Goal: Task Accomplishment & Management: Complete application form

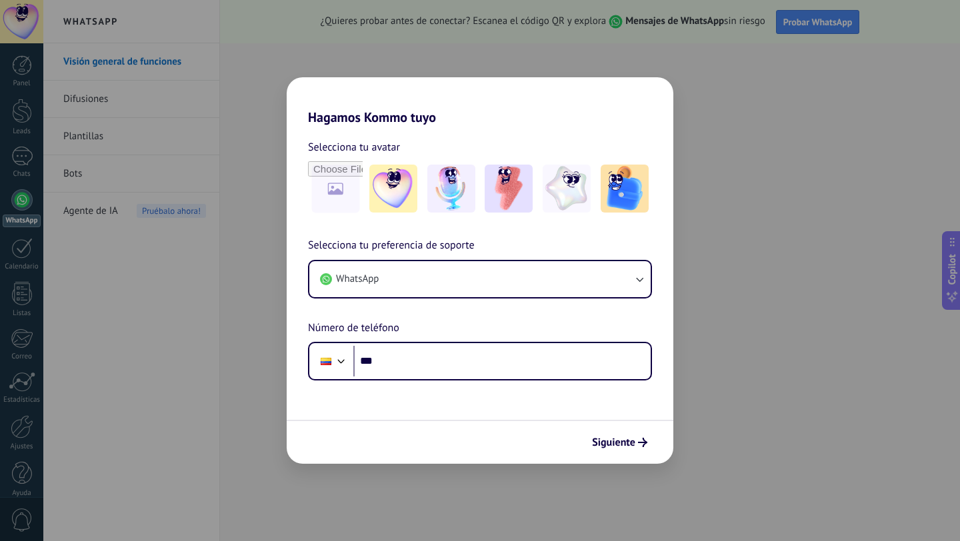
click at [233, 241] on div "Hagamos Kommo tuyo Selecciona tu avatar Selecciona tu preferencia de soporte Wh…" at bounding box center [480, 270] width 960 height 541
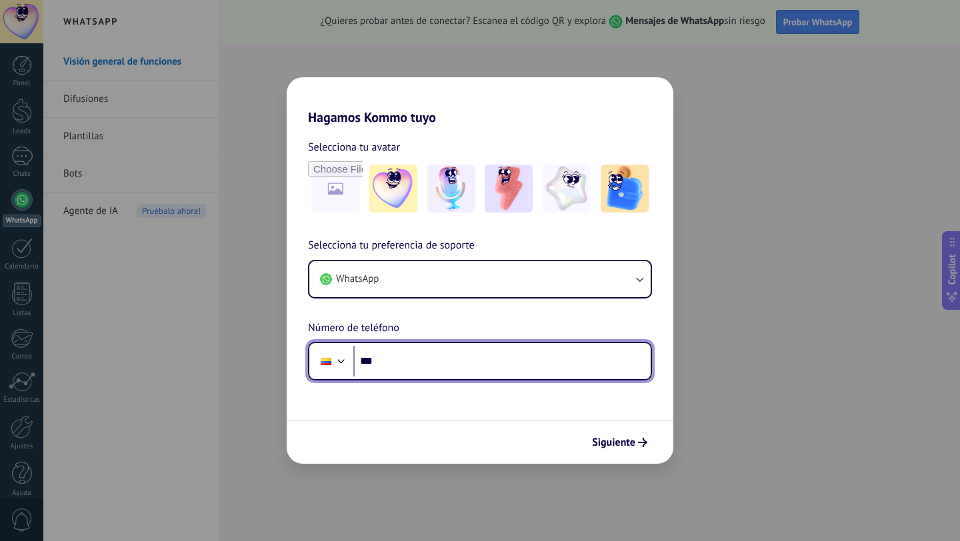
click at [419, 365] on input "***" at bounding box center [501, 361] width 297 height 31
type input "**********"
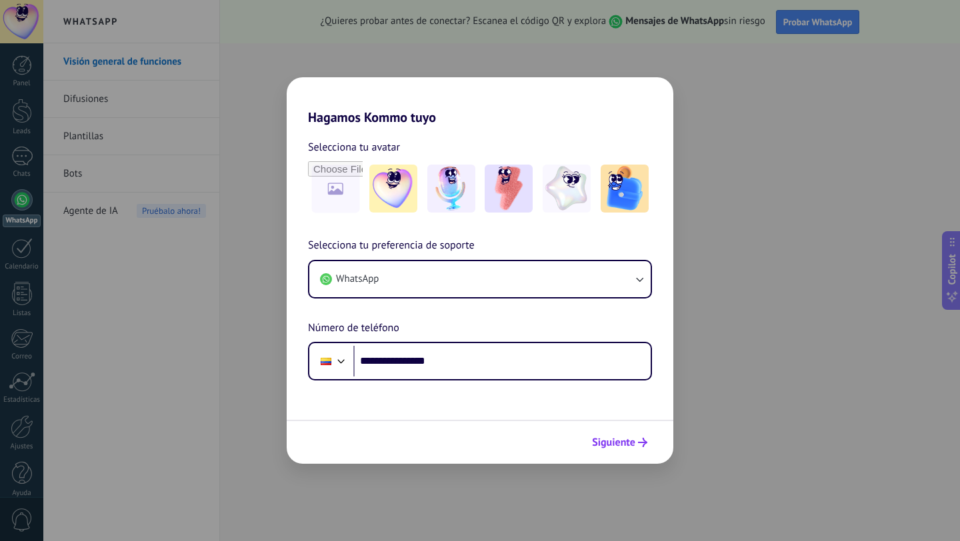
click at [633, 435] on button "Siguiente" at bounding box center [619, 442] width 67 height 23
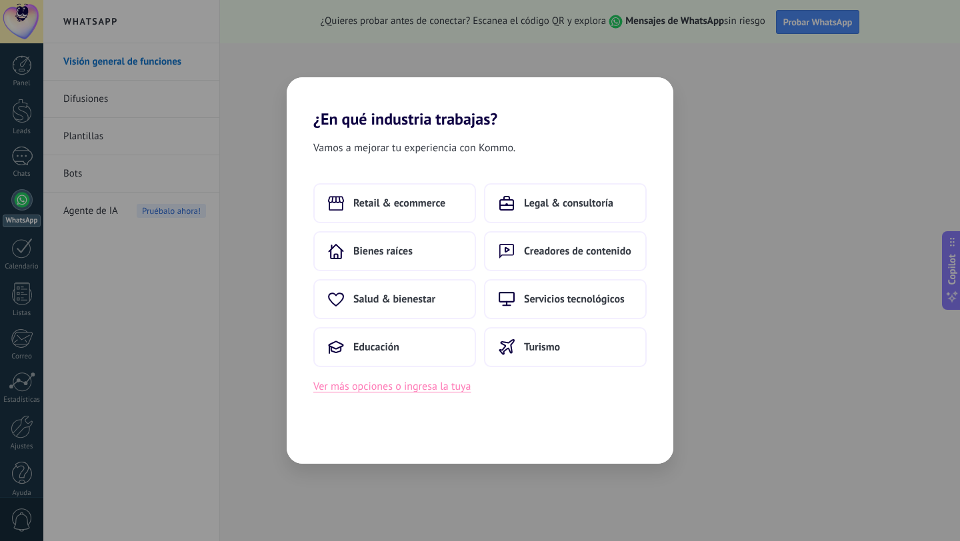
click at [384, 389] on button "Ver más opciones o ingresa la tuya" at bounding box center [391, 386] width 157 height 17
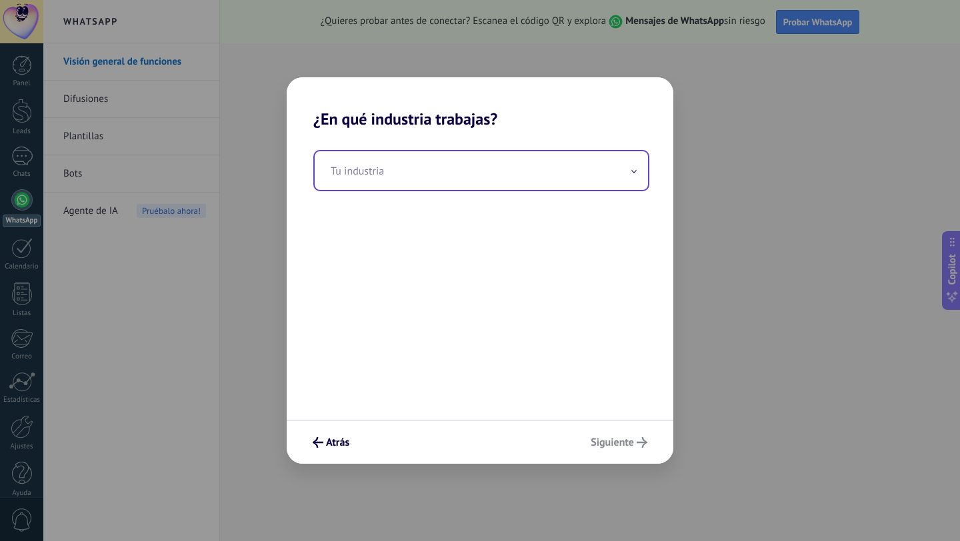
click at [378, 177] on input "text" at bounding box center [481, 170] width 333 height 39
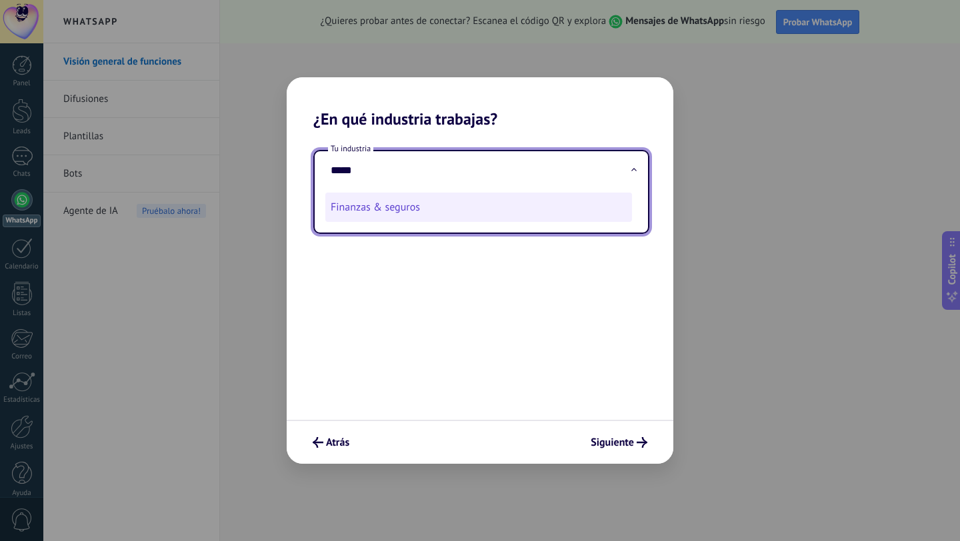
click at [405, 205] on li "Finanzas & seguros" at bounding box center [478, 207] width 307 height 29
type input "**********"
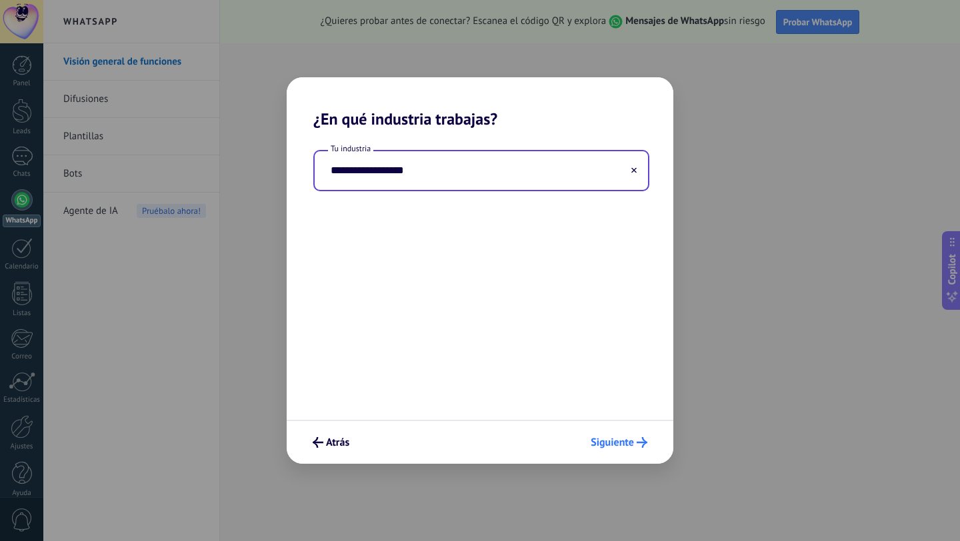
click at [634, 452] on button "Siguiente" at bounding box center [619, 442] width 69 height 23
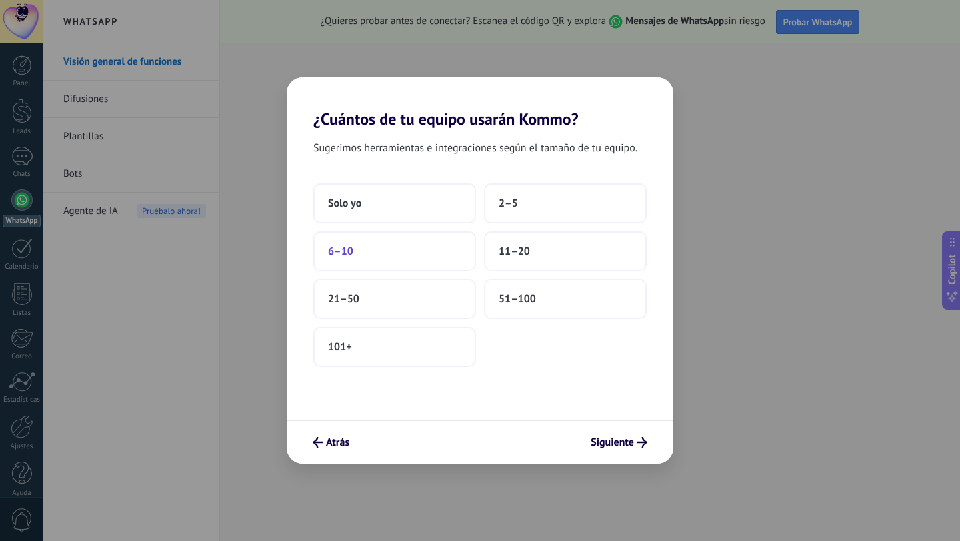
click at [387, 249] on button "6–10" at bounding box center [394, 251] width 163 height 40
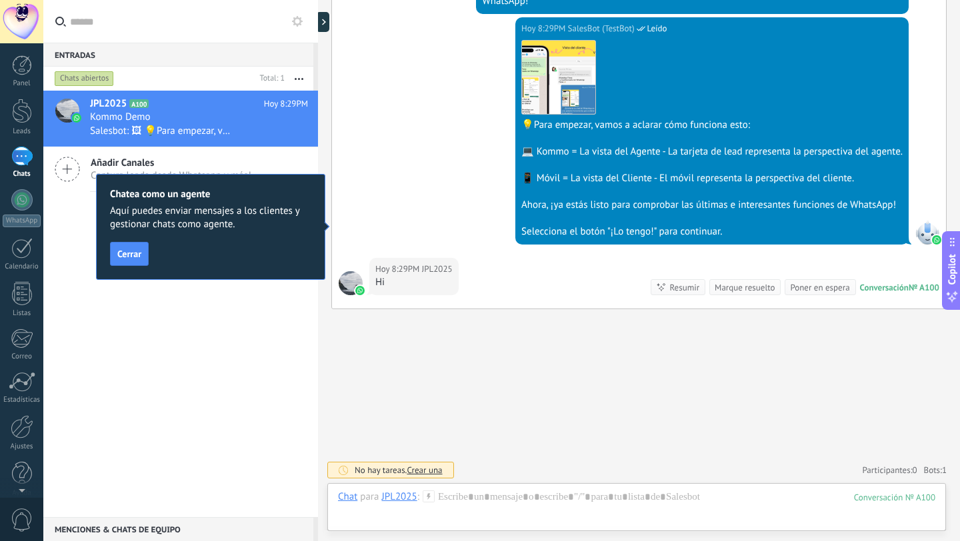
scroll to position [469, 0]
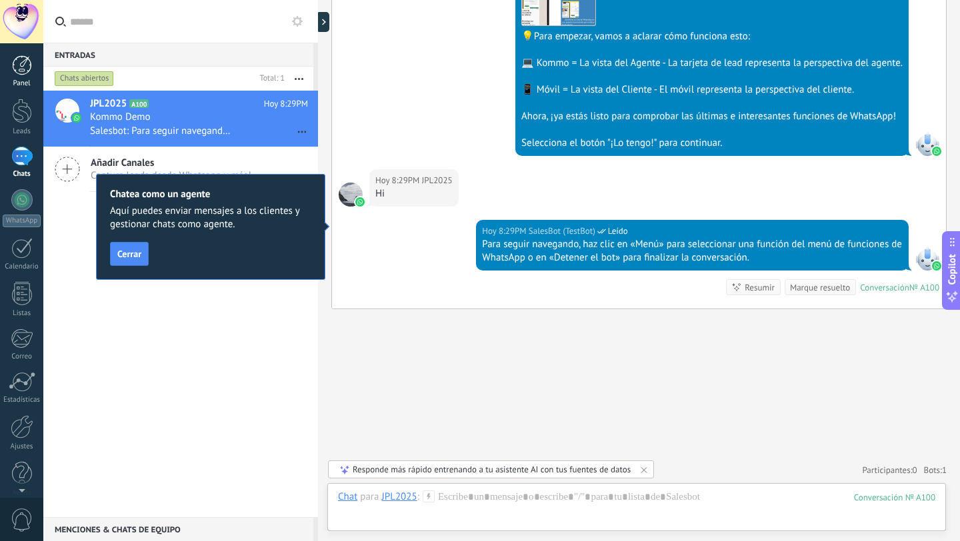
click at [27, 65] on div at bounding box center [22, 65] width 20 height 20
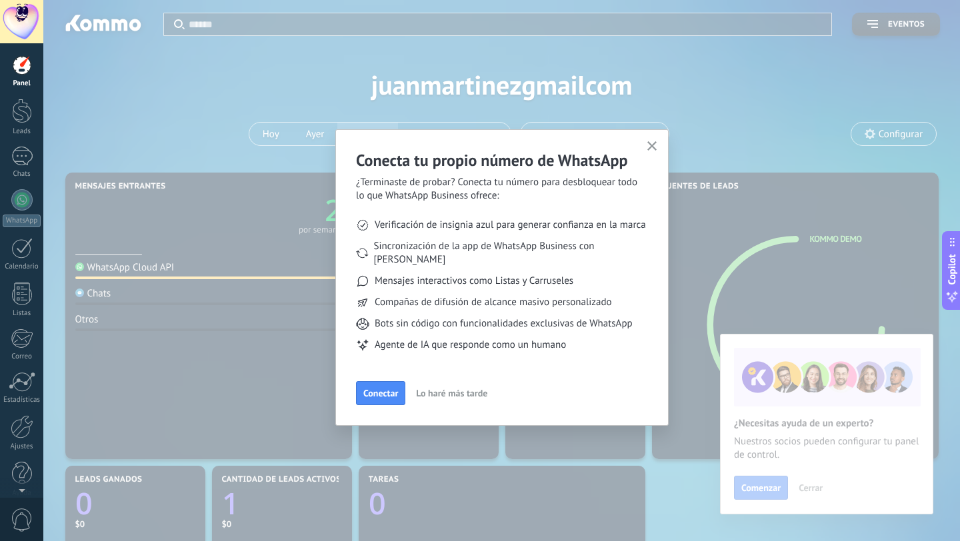
click at [653, 147] on icon "button" at bounding box center [652, 146] width 10 height 10
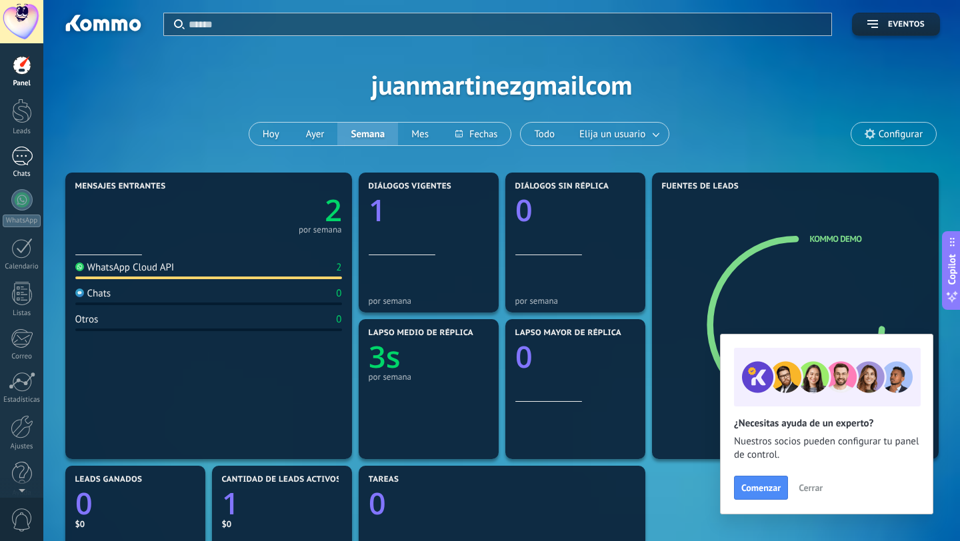
click at [27, 159] on div "1" at bounding box center [21, 156] width 21 height 19
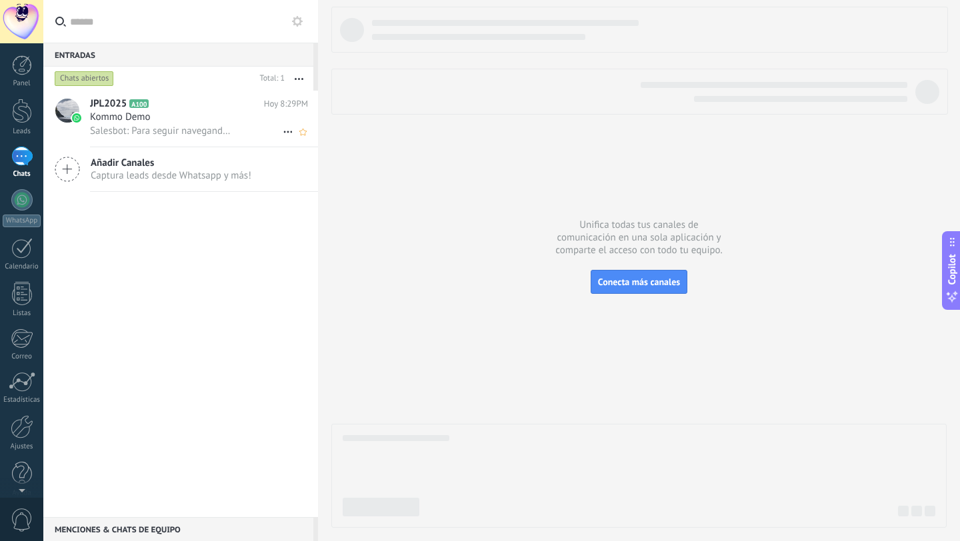
click at [148, 119] on span "Kommo Demo" at bounding box center [120, 117] width 61 height 13
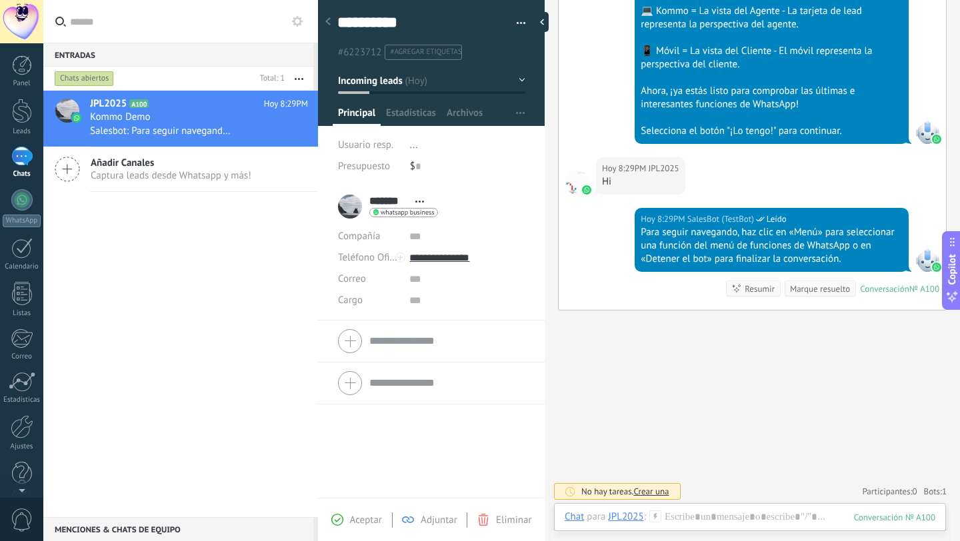
scroll to position [561, 0]
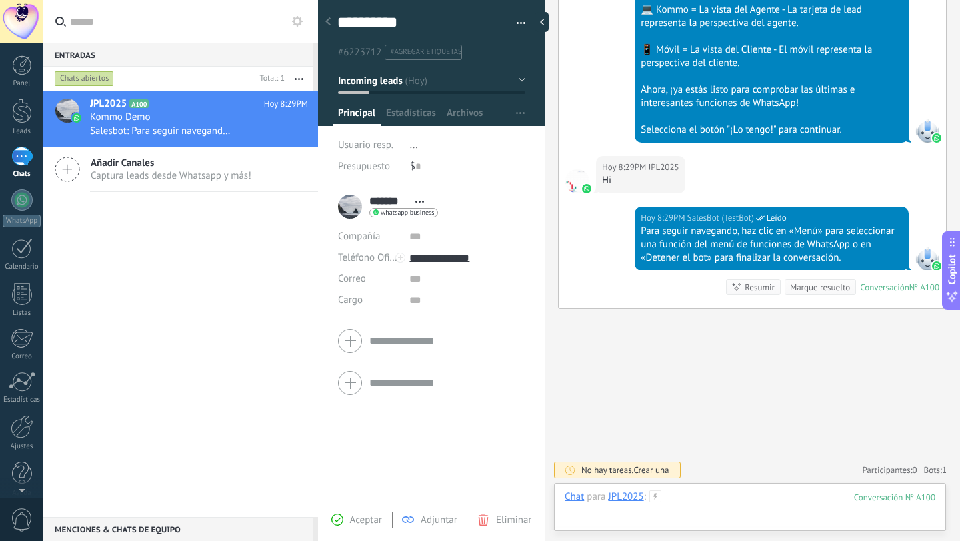
click at [734, 521] on div at bounding box center [750, 511] width 371 height 40
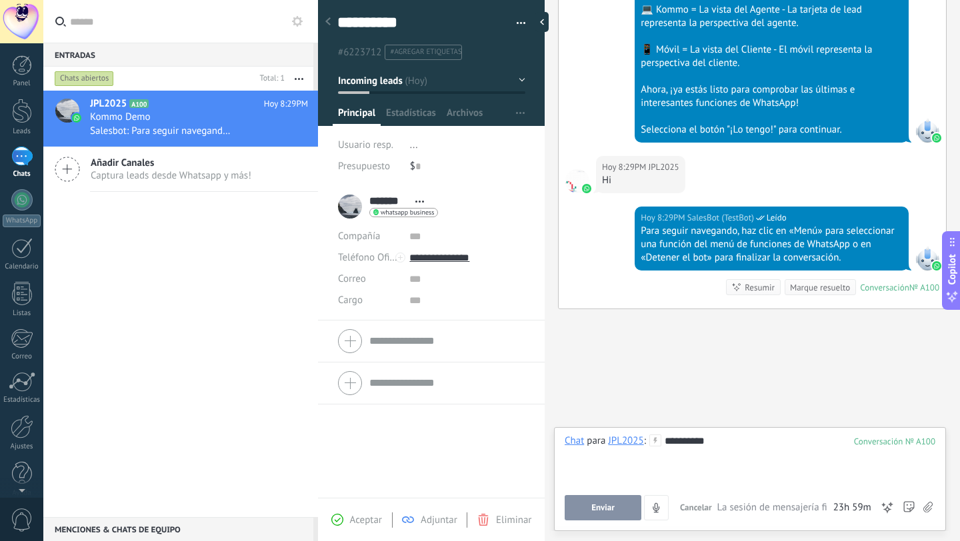
click at [617, 493] on div "Chat para JPL2025 : 100 ********* Enviar Cancelar Rastrear clics en links ? Red…" at bounding box center [750, 478] width 371 height 86
click at [611, 498] on button "Enviar" at bounding box center [603, 507] width 77 height 25
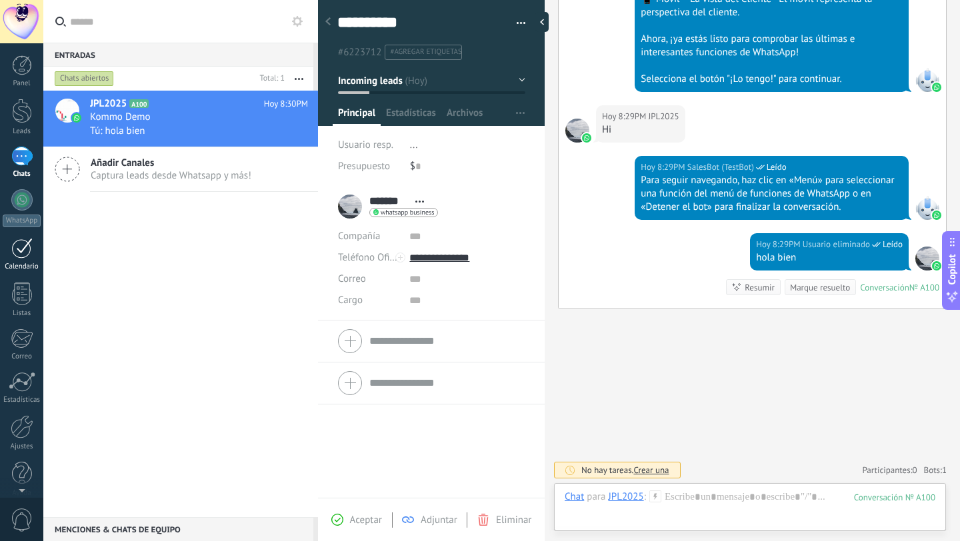
click at [28, 247] on div at bounding box center [21, 248] width 21 height 21
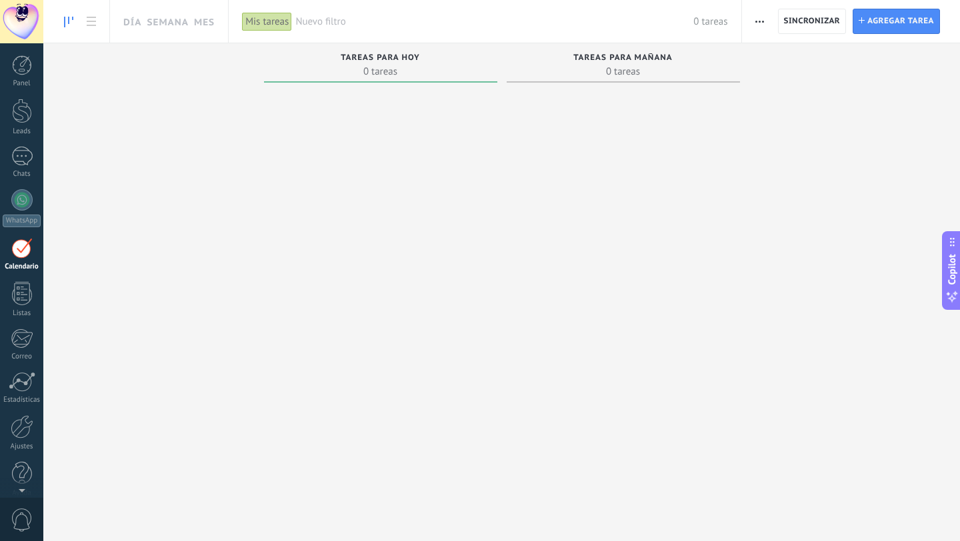
click at [190, 23] on div "Día Semana Mes" at bounding box center [165, 21] width 112 height 43
click at [887, 25] on span "Agregar tarea" at bounding box center [900, 21] width 67 height 24
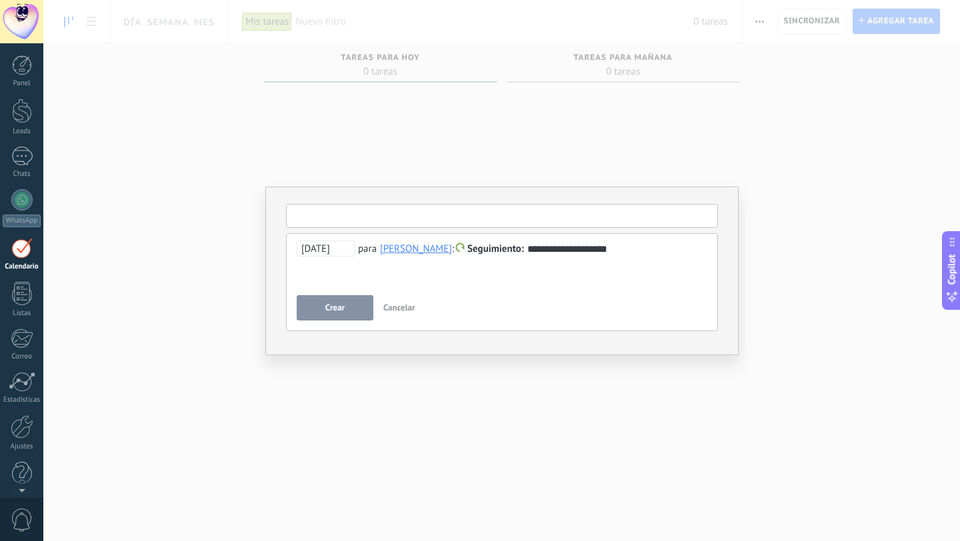
click at [335, 215] on input "text" at bounding box center [502, 216] width 432 height 24
click at [346, 307] on button "Crear" at bounding box center [335, 307] width 77 height 25
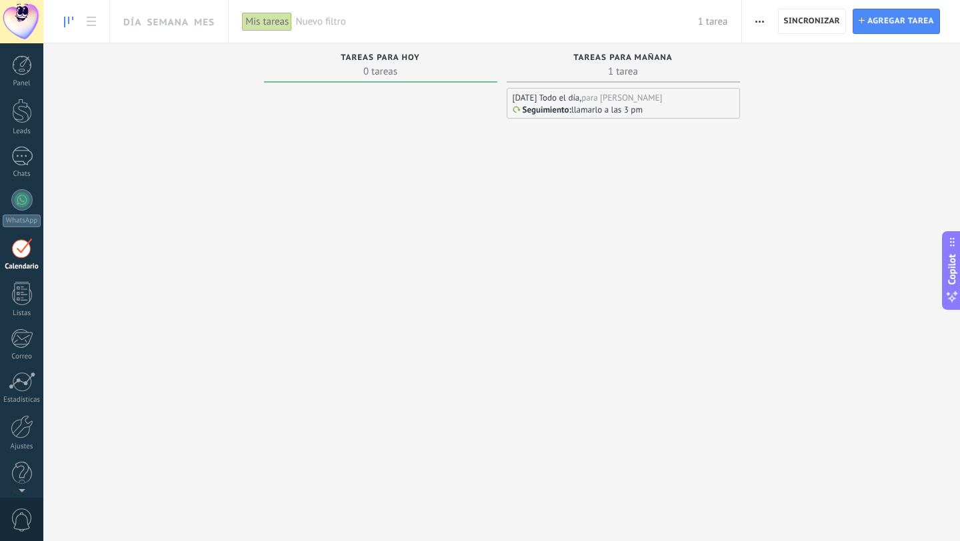
click at [31, 15] on div at bounding box center [21, 21] width 43 height 43
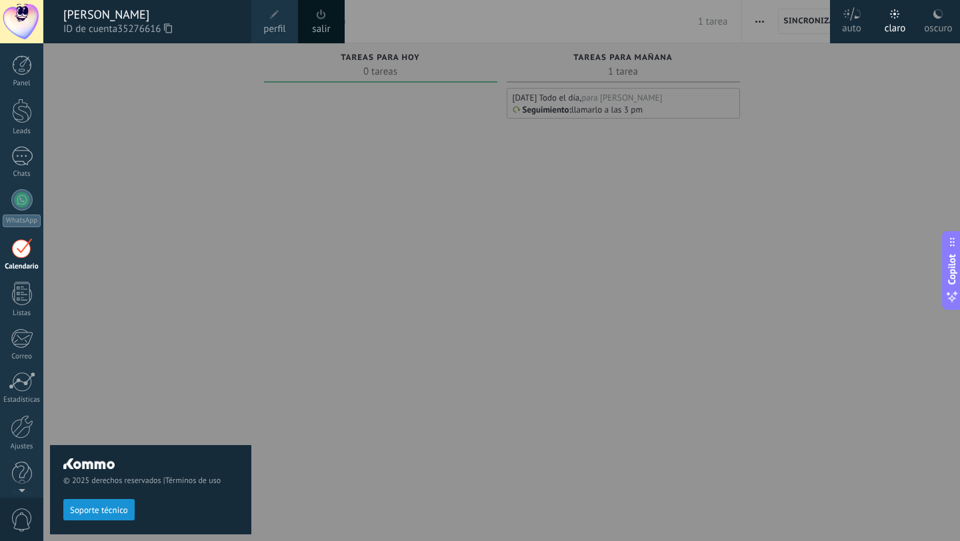
click at [277, 23] on span "perfil" at bounding box center [274, 29] width 22 height 15
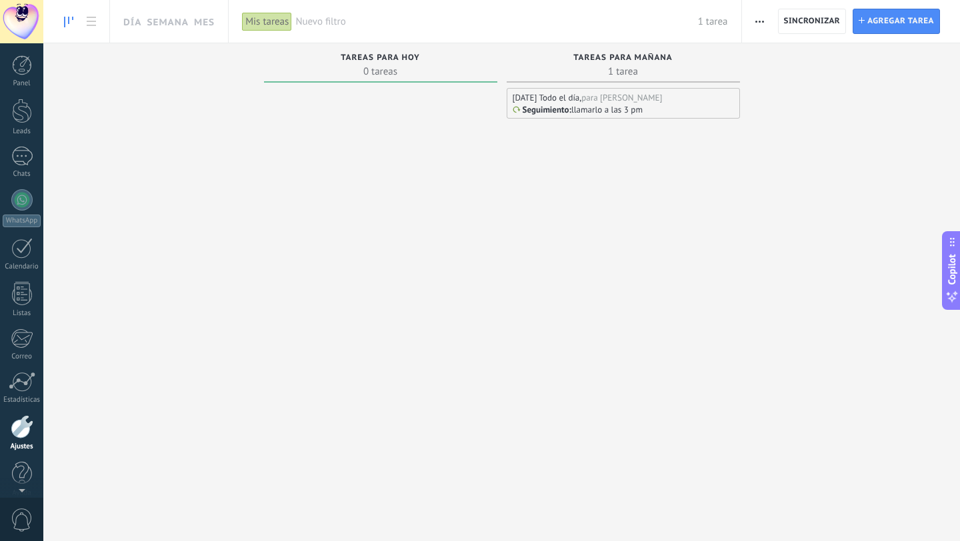
scroll to position [13, 0]
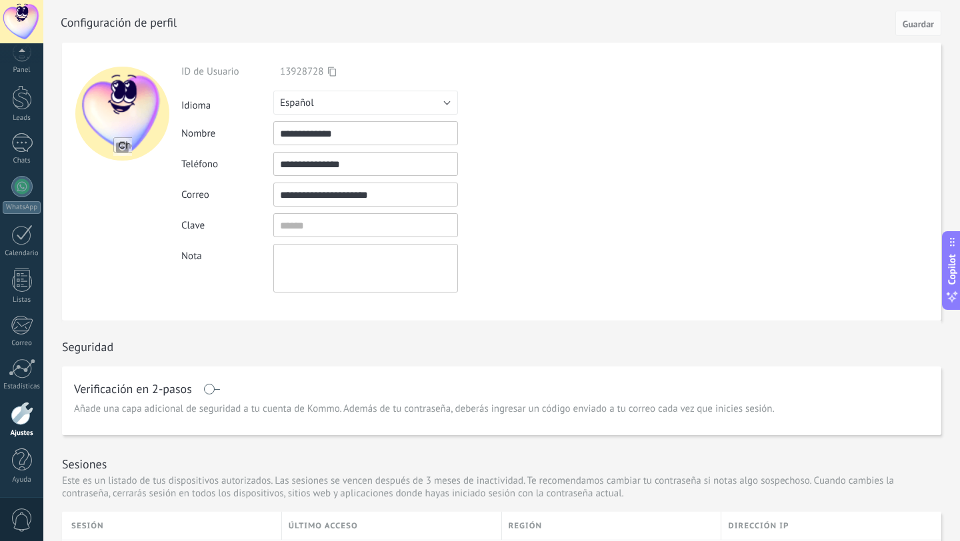
click at [113, 143] on input "file" at bounding box center [122, 146] width 19 height 19
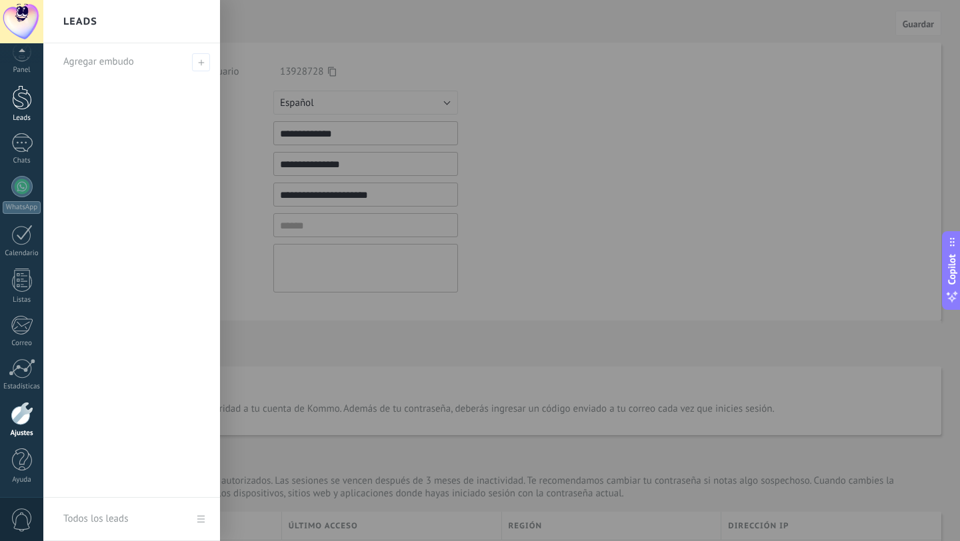
click at [27, 103] on div at bounding box center [22, 97] width 20 height 25
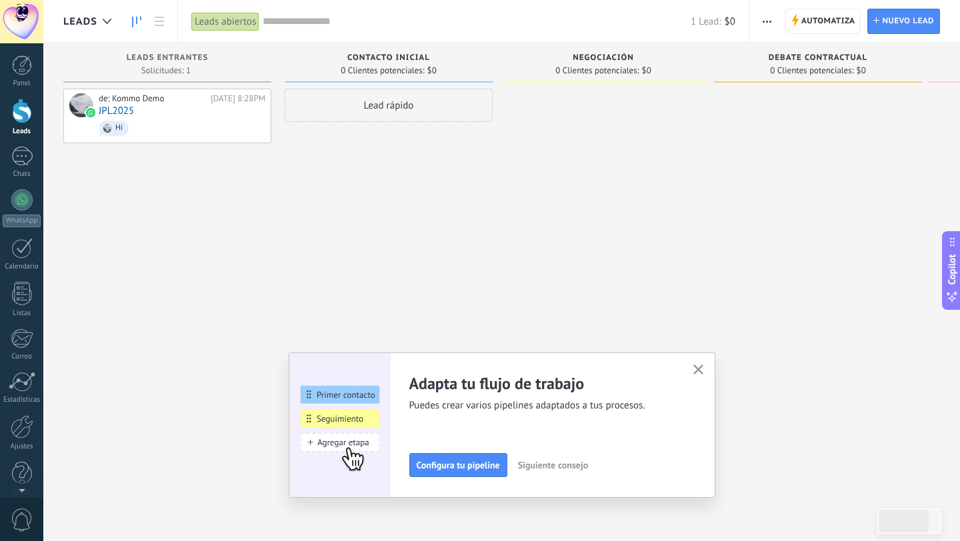
click at [698, 369] on use "button" at bounding box center [698, 370] width 10 height 10
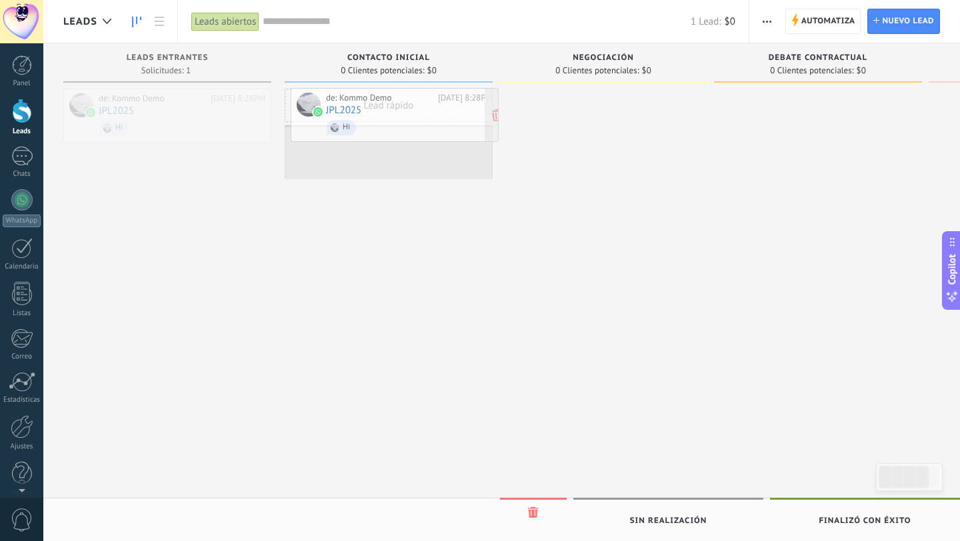
drag, startPoint x: 173, startPoint y: 121, endPoint x: 401, endPoint y: 121, distance: 227.3
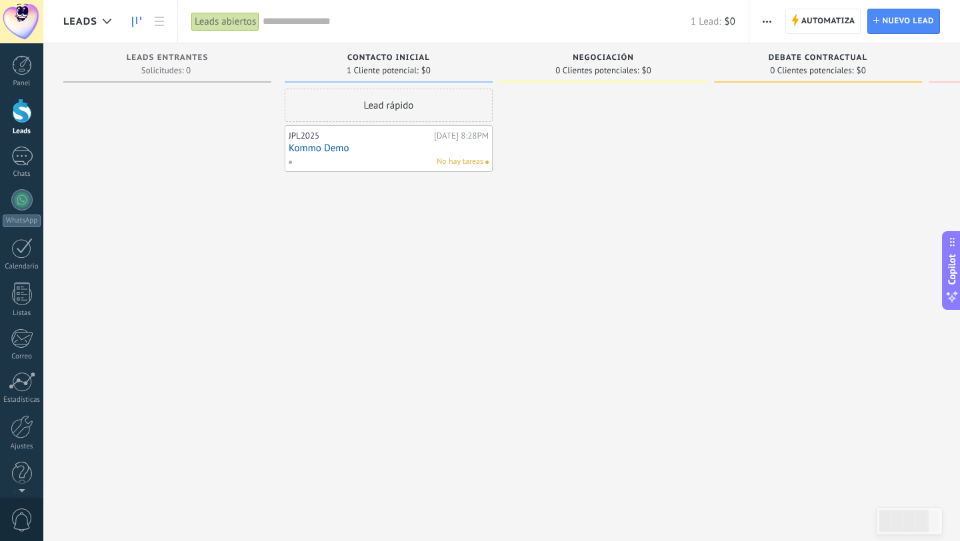
click at [356, 149] on link "Kommo Demo" at bounding box center [389, 148] width 200 height 11
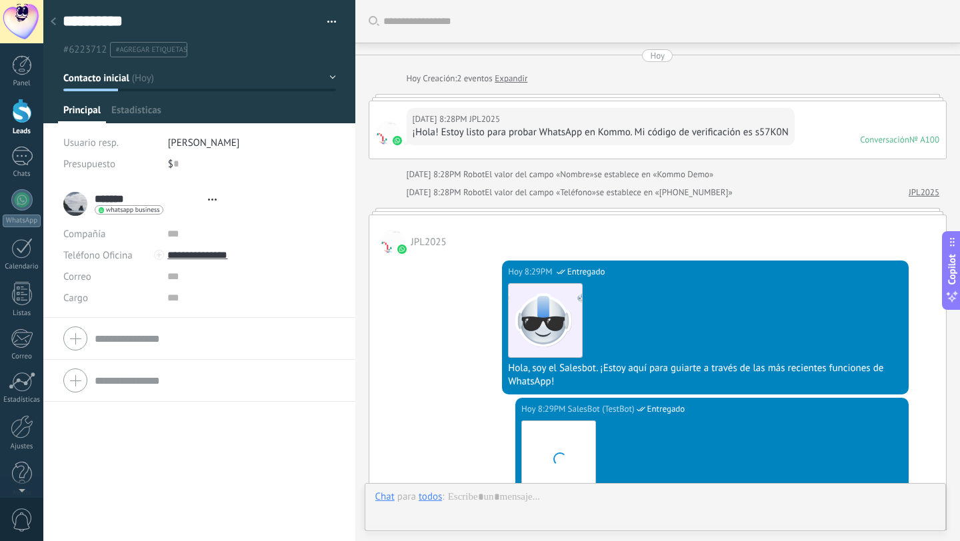
type textarea "**********"
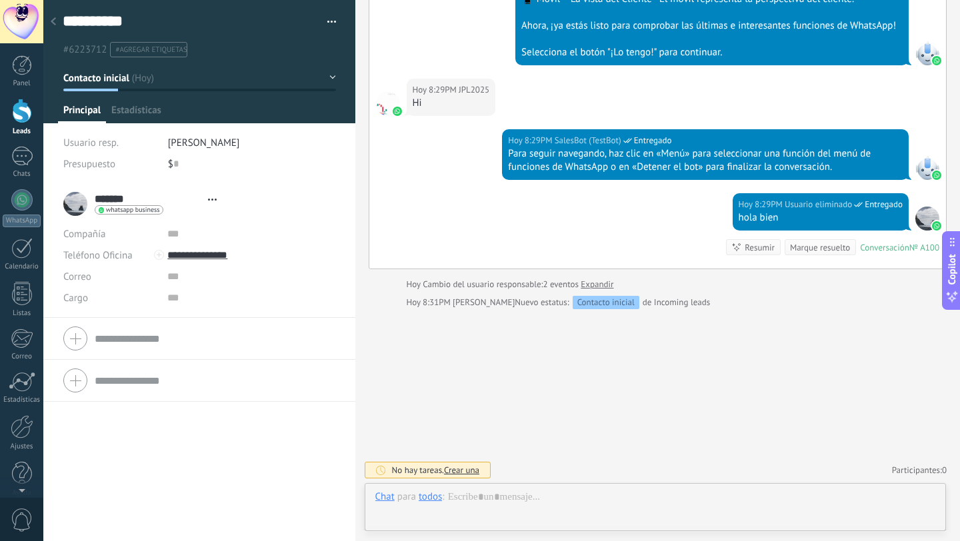
scroll to position [20, 0]
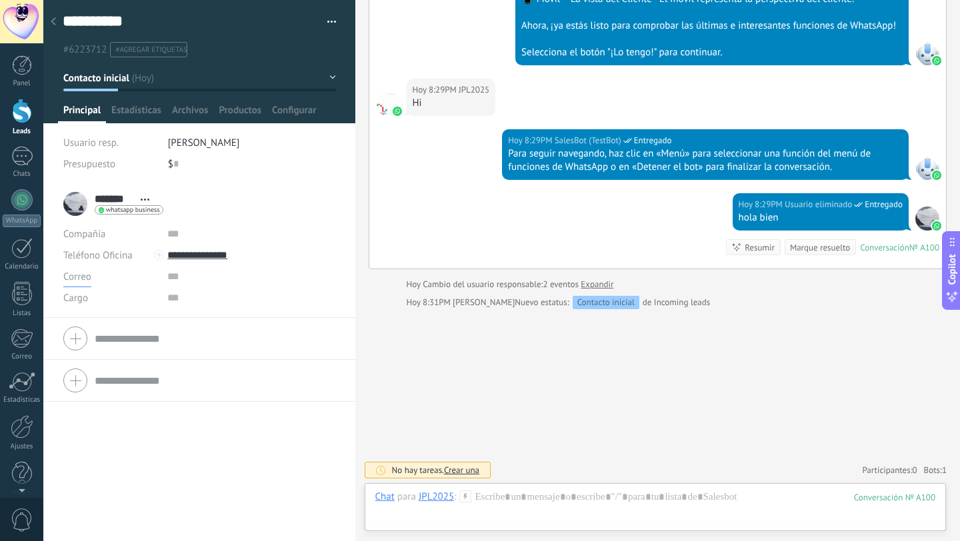
click at [80, 278] on span "Correo" at bounding box center [77, 277] width 28 height 13
click at [296, 234] on input "text" at bounding box center [250, 233] width 167 height 21
click at [157, 254] on div at bounding box center [159, 255] width 10 height 10
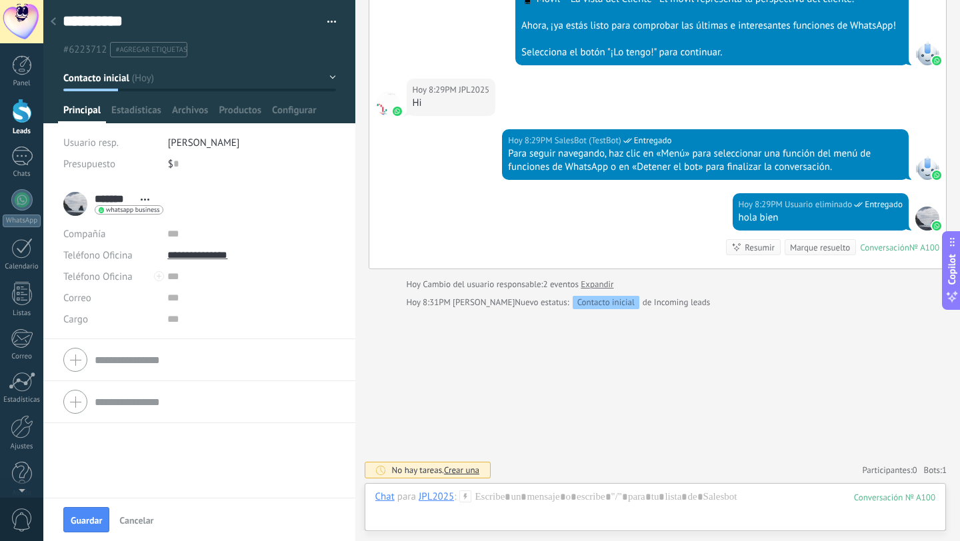
click at [272, 188] on div "******* JPL2025 ******* JPL2025 Apellido Abrir detalle Copie el nombre Desatar" at bounding box center [199, 203] width 272 height 33
click at [146, 112] on span "Estadísticas" at bounding box center [136, 113] width 50 height 19
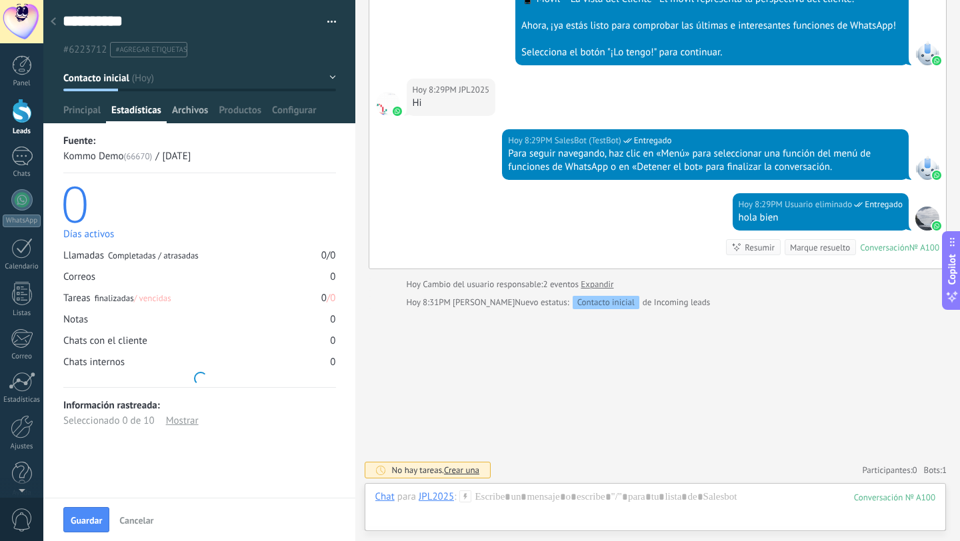
click at [199, 117] on span "Archivos" at bounding box center [190, 113] width 36 height 19
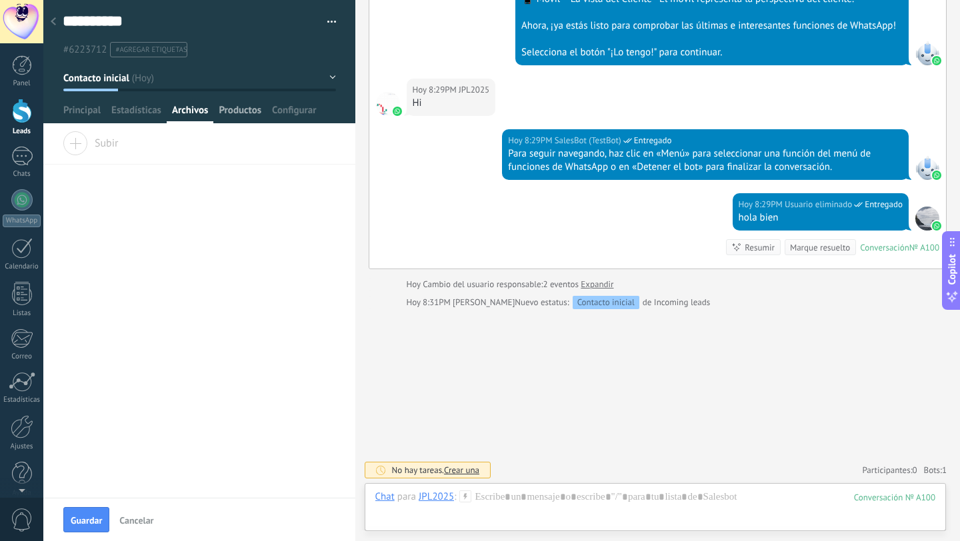
click at [247, 117] on span "Productos" at bounding box center [240, 113] width 43 height 19
click at [307, 114] on span "Configurar" at bounding box center [294, 113] width 44 height 19
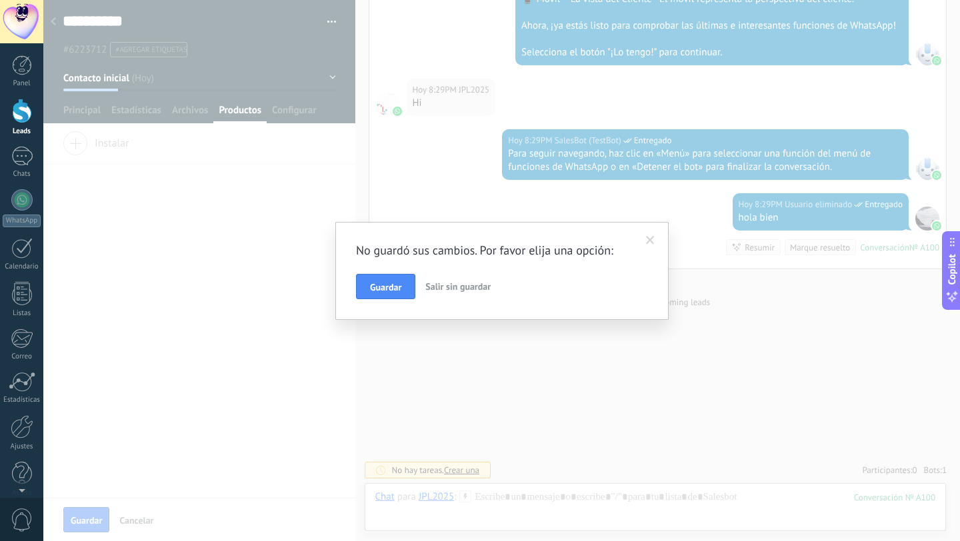
click at [645, 243] on span at bounding box center [650, 240] width 22 height 23
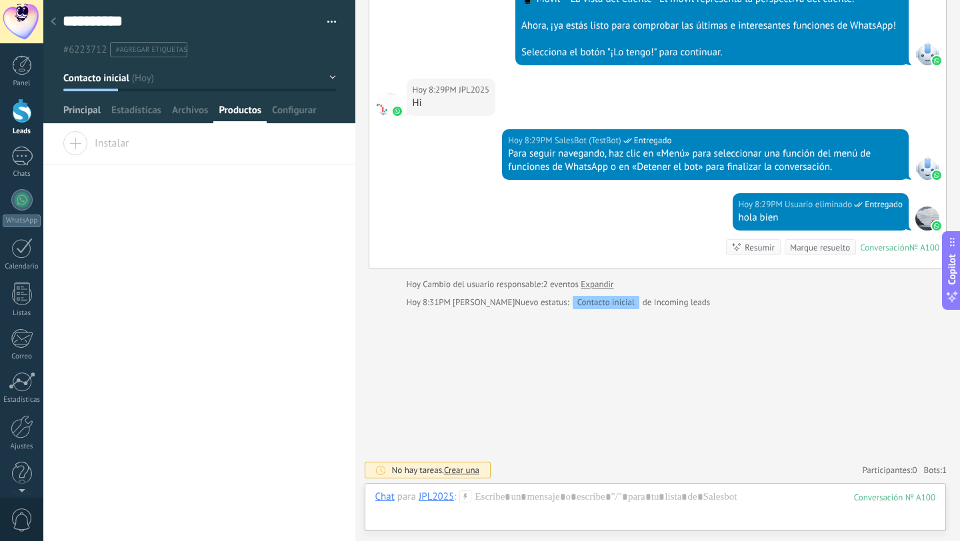
click at [87, 119] on span "Principal" at bounding box center [81, 113] width 37 height 19
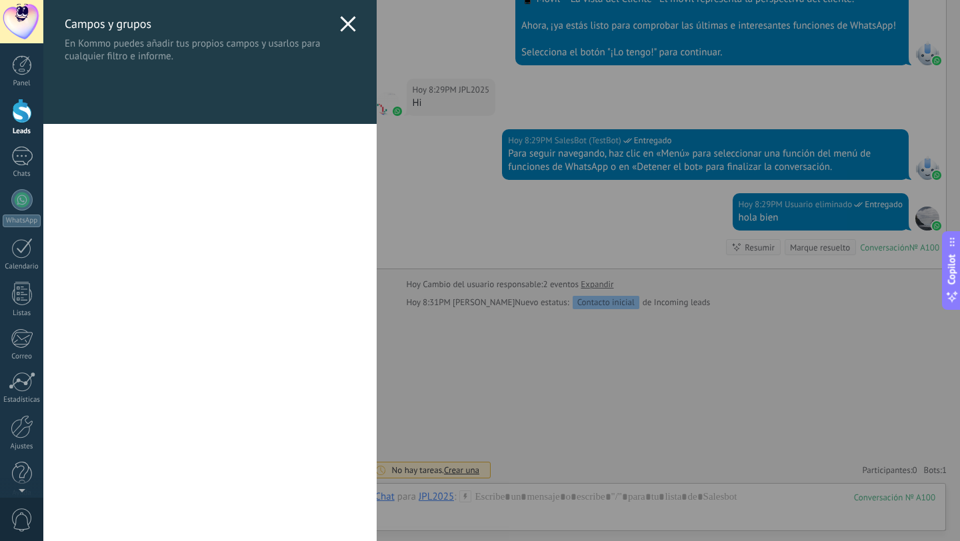
click at [347, 27] on use at bounding box center [347, 23] width 15 height 15
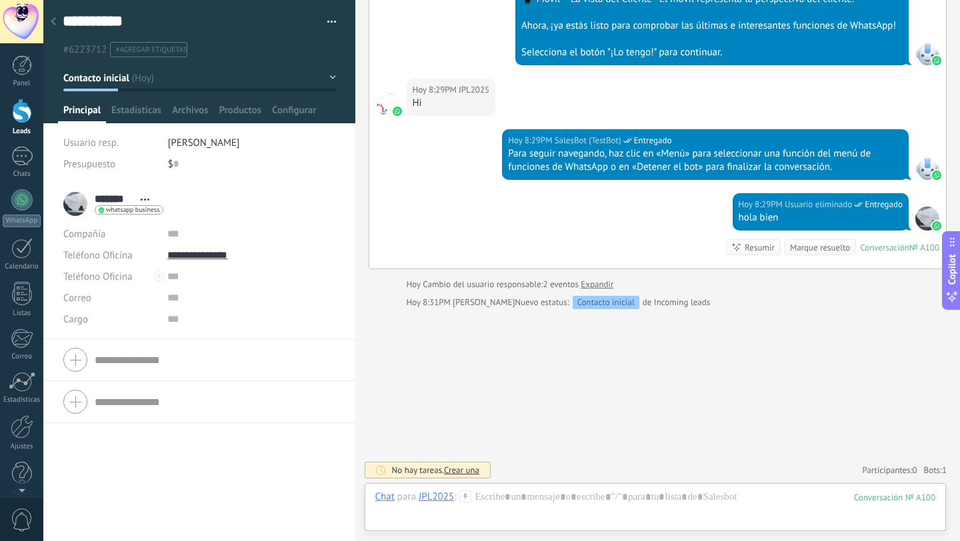
click at [78, 211] on div "******* JPL2025 ******* JPL2025 Apellido Abrir detalle Copie el nombre Desatar …" at bounding box center [113, 203] width 100 height 33
click at [110, 207] on span "whatsapp business" at bounding box center [132, 210] width 53 height 7
click at [120, 202] on div at bounding box center [480, 270] width 960 height 541
click at [95, 200] on input "*******" at bounding box center [114, 198] width 39 height 13
click at [79, 205] on div "******* JPL2025 ******* JPL2025 Apellido Abrir detalle Copie el nombre Desatar …" at bounding box center [199, 203] width 272 height 33
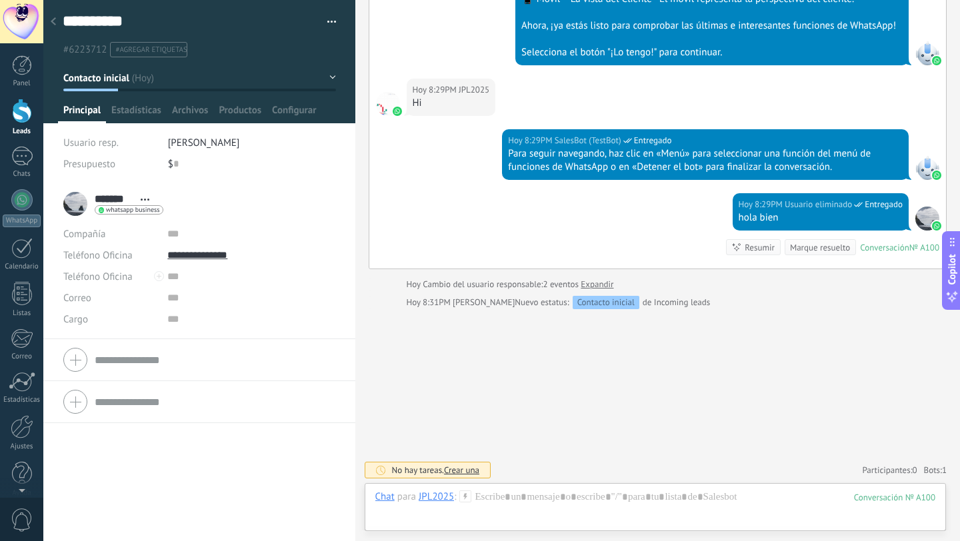
click at [79, 205] on div "******* JPL2025 ******* JPL2025 Apellido Abrir detalle Copie el nombre Desatar …" at bounding box center [113, 203] width 100 height 33
click at [270, 208] on div "******* JPL2025 ******* JPL2025 Apellido Abrir detalle Copie el nombre Desatar" at bounding box center [199, 203] width 272 height 33
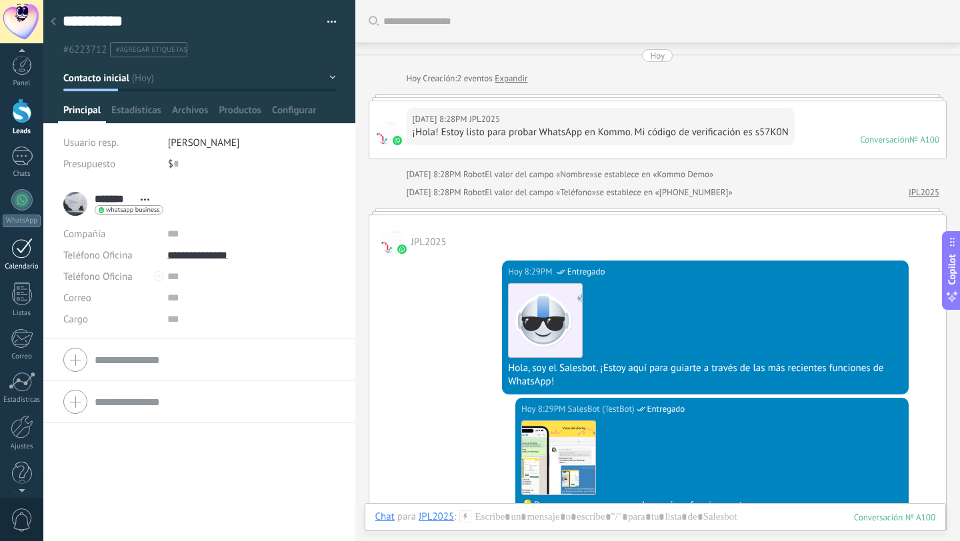
click at [27, 254] on div at bounding box center [21, 248] width 21 height 21
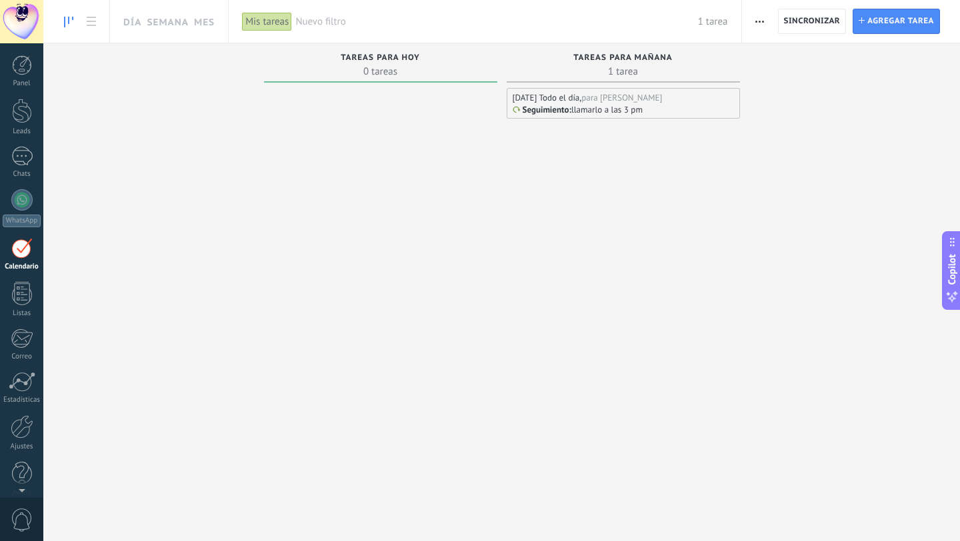
click at [762, 21] on use "button" at bounding box center [759, 22] width 9 height 2
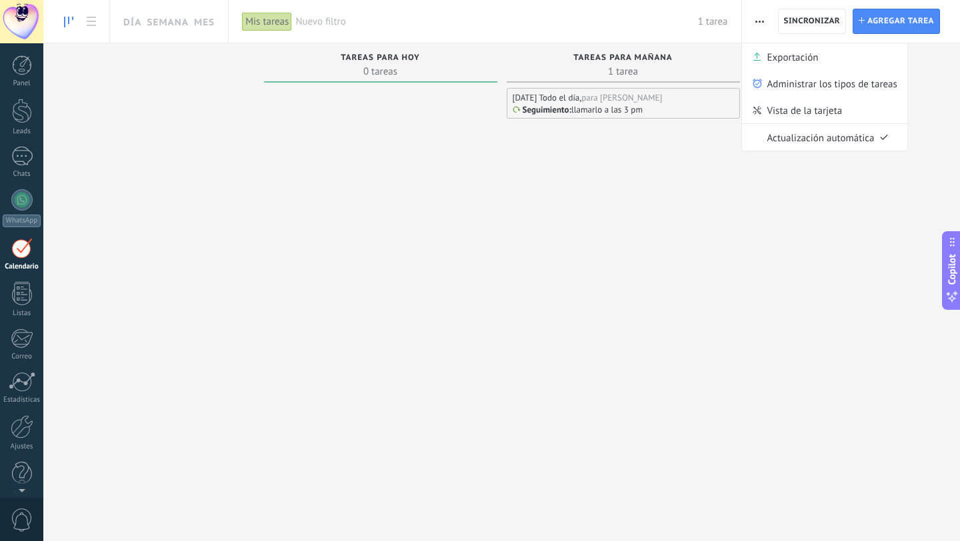
click at [756, 217] on div "Tareas completas 0 tareas Tareas caducadas 0 tareas Tareas para [DATE] 0 tareas…" at bounding box center [501, 249] width 916 height 412
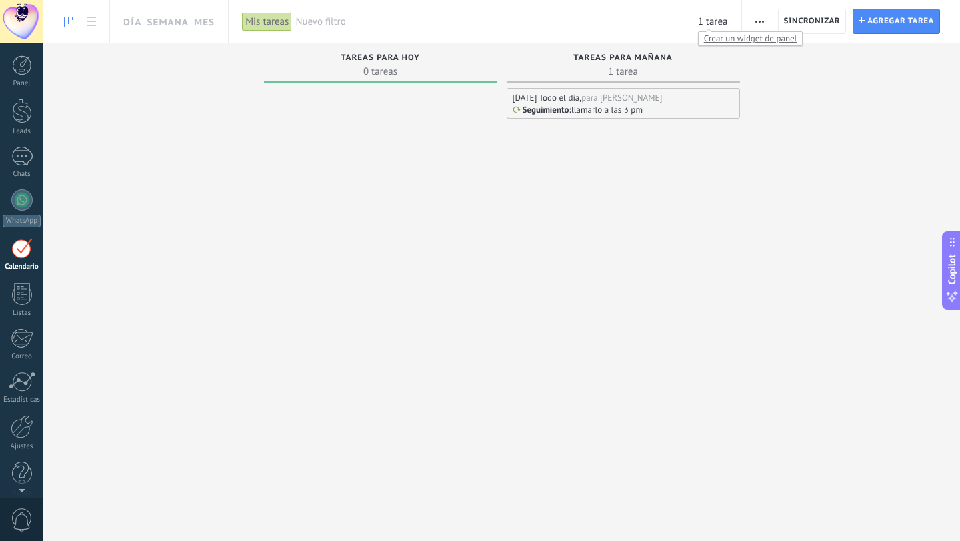
click at [716, 17] on span "1 tarea" at bounding box center [713, 21] width 30 height 13
click at [561, 209] on div "[DATE] Todo el día, para [PERSON_NAME] : llamarlo a las 3 pm" at bounding box center [623, 271] width 233 height 367
click at [203, 23] on link "Mes" at bounding box center [204, 21] width 21 height 43
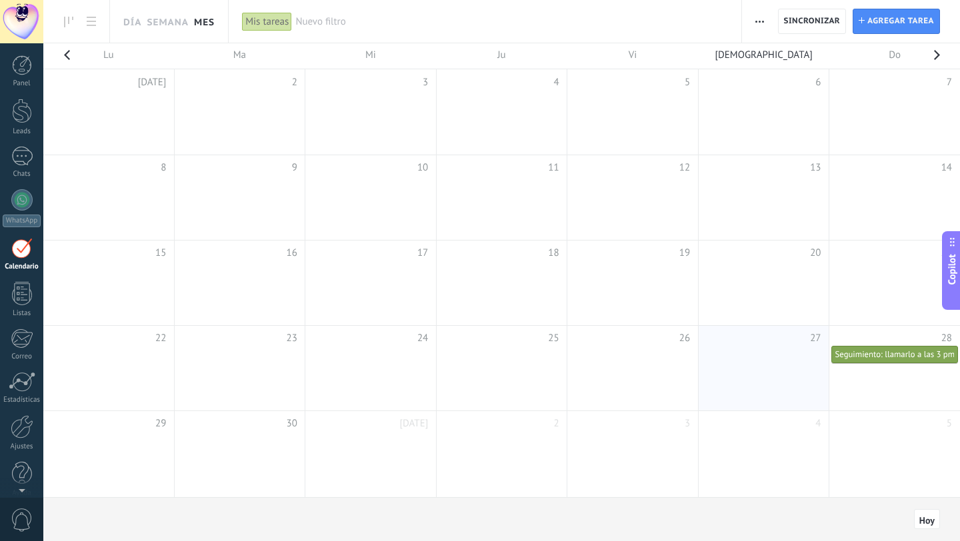
click at [536, 289] on td at bounding box center [501, 283] width 131 height 85
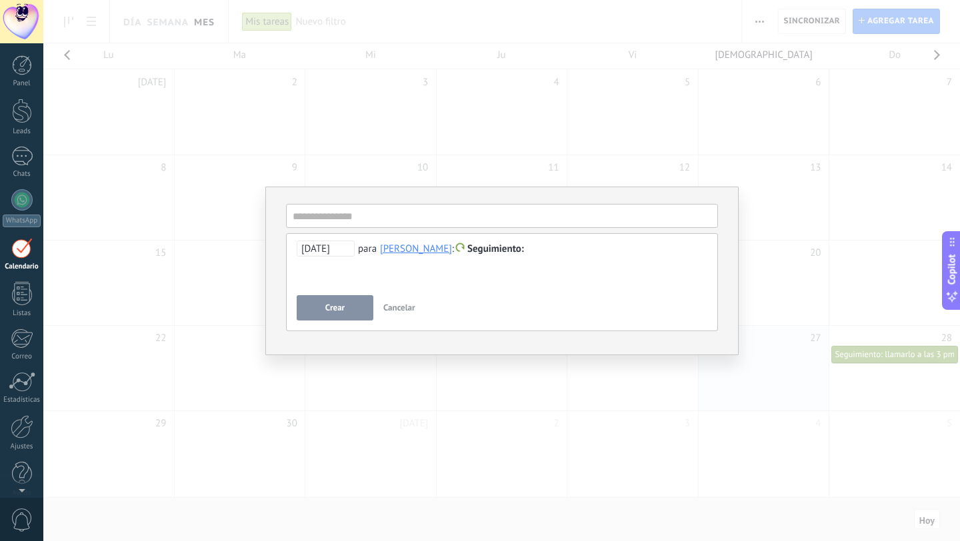
click at [523, 256] on div at bounding box center [502, 249] width 411 height 16
click at [456, 251] on span at bounding box center [460, 247] width 9 height 9
click at [597, 279] on div at bounding box center [480, 270] width 960 height 541
click at [357, 309] on button "Crear" at bounding box center [335, 307] width 77 height 25
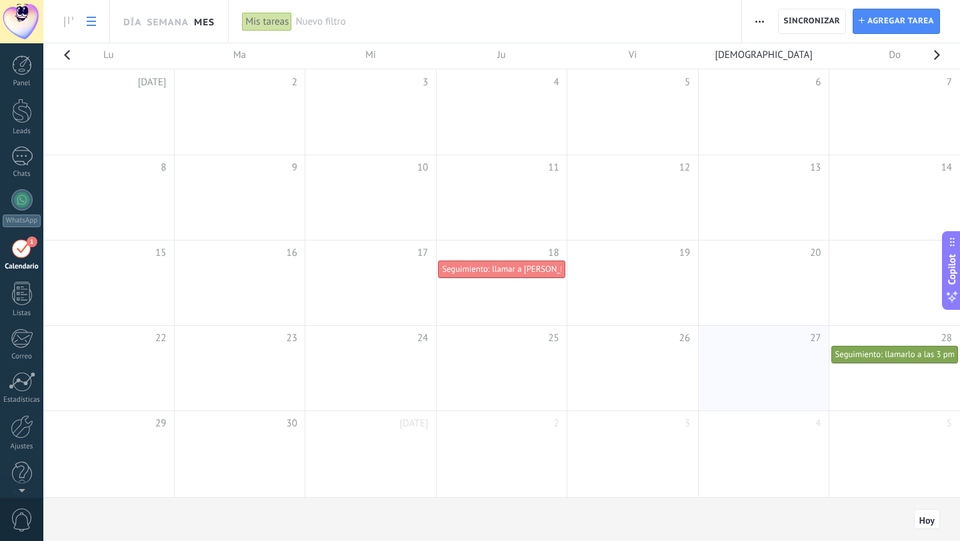
click at [91, 23] on icon at bounding box center [91, 21] width 9 height 9
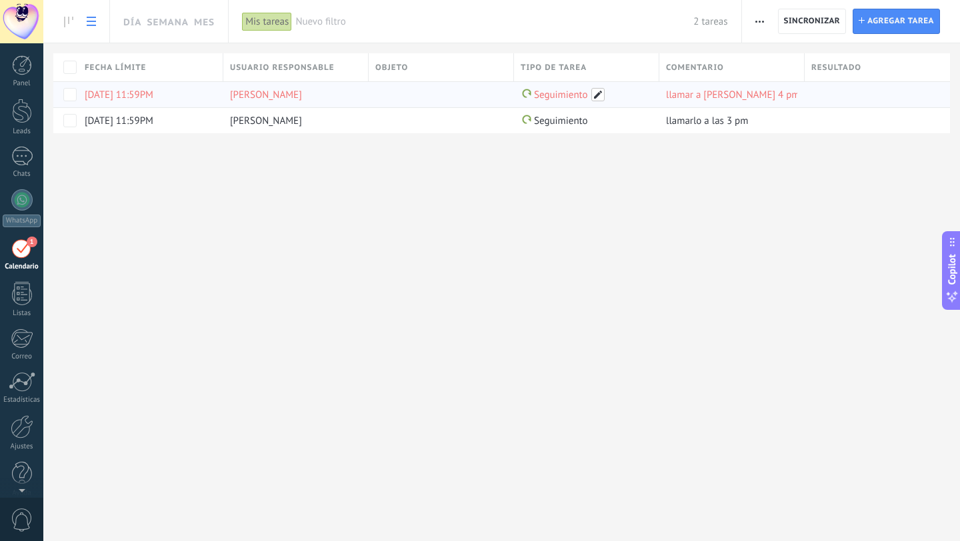
click at [601, 94] on span at bounding box center [597, 94] width 13 height 13
click at [582, 211] on div "Día Semana Mes Imprimir Exportación Administrar los tipos de tareas Sincronizar…" at bounding box center [501, 270] width 916 height 541
click at [836, 75] on div "Resultado" at bounding box center [876, 67] width 145 height 28
click at [831, 67] on span "Resultado" at bounding box center [836, 67] width 50 height 13
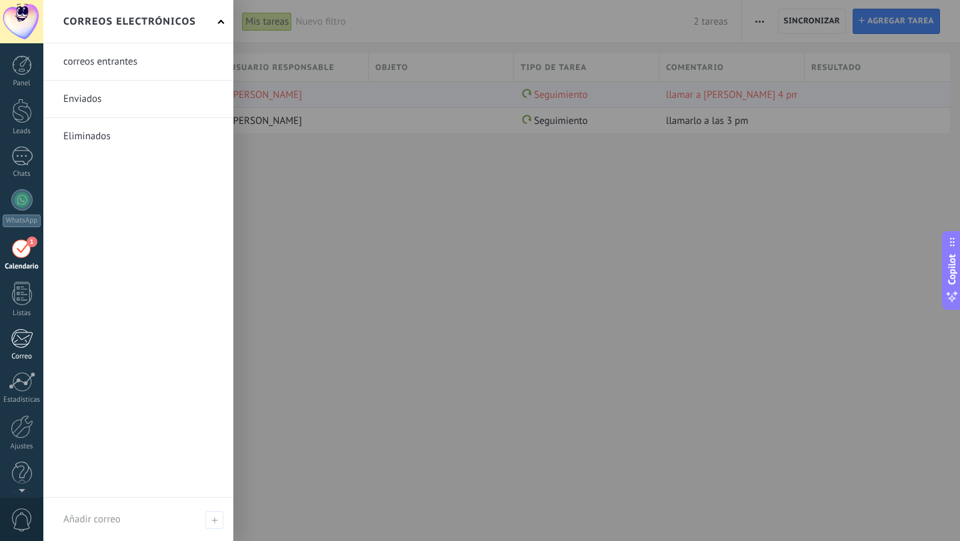
click at [23, 344] on div at bounding box center [22, 339] width 22 height 20
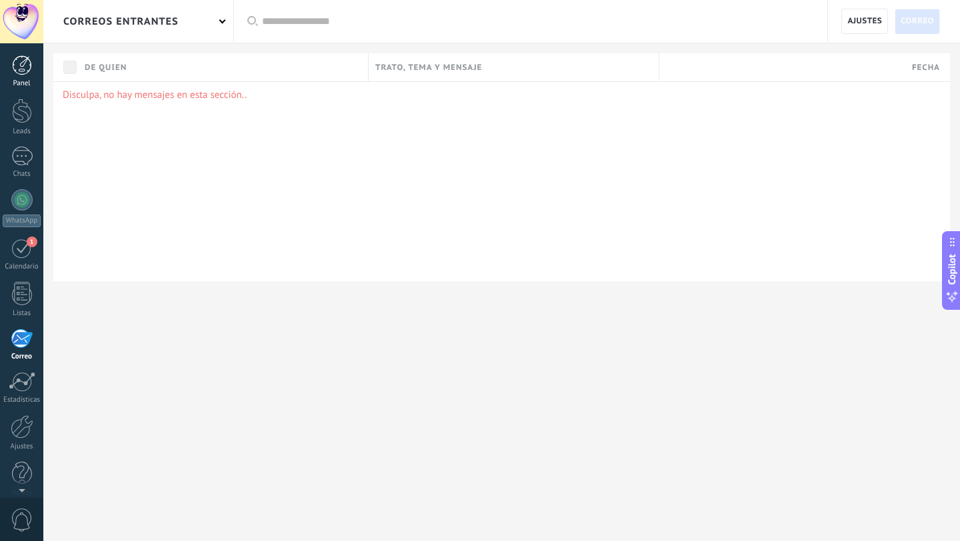
click at [23, 70] on div at bounding box center [22, 65] width 20 height 20
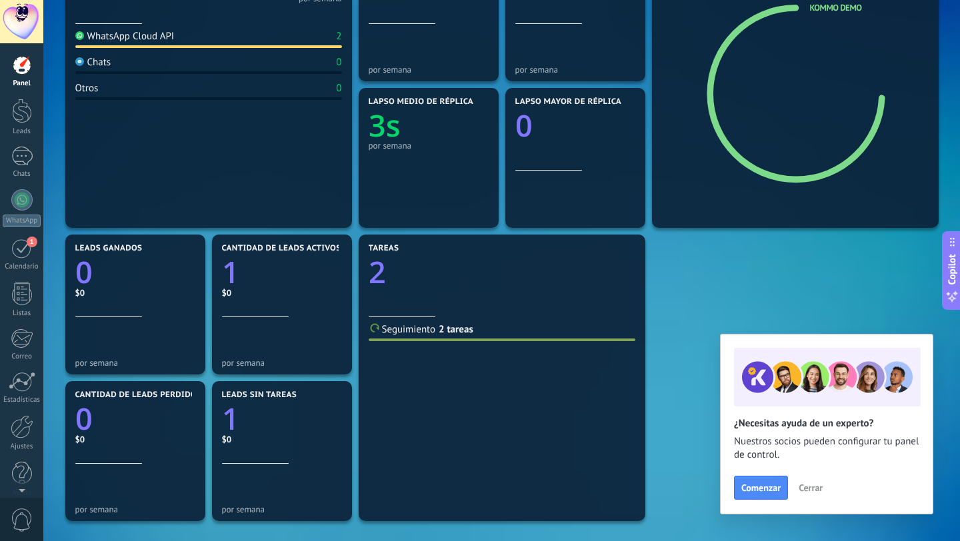
scroll to position [402, 0]
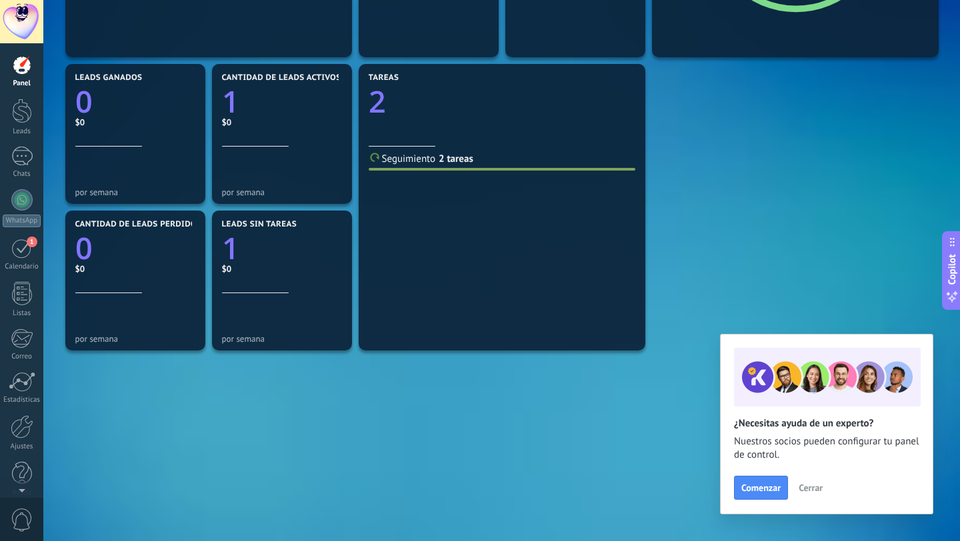
click at [812, 488] on span "Cerrar" at bounding box center [810, 487] width 24 height 9
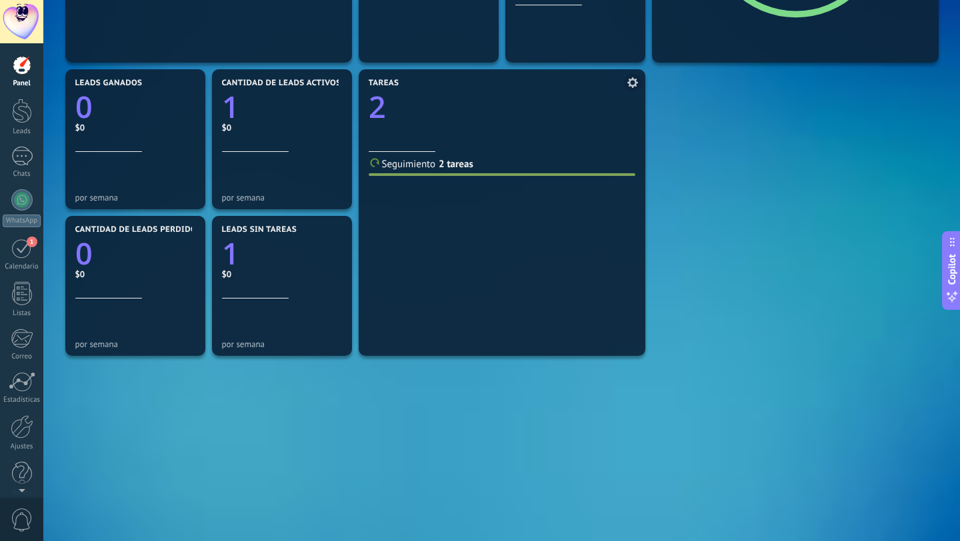
scroll to position [0, 0]
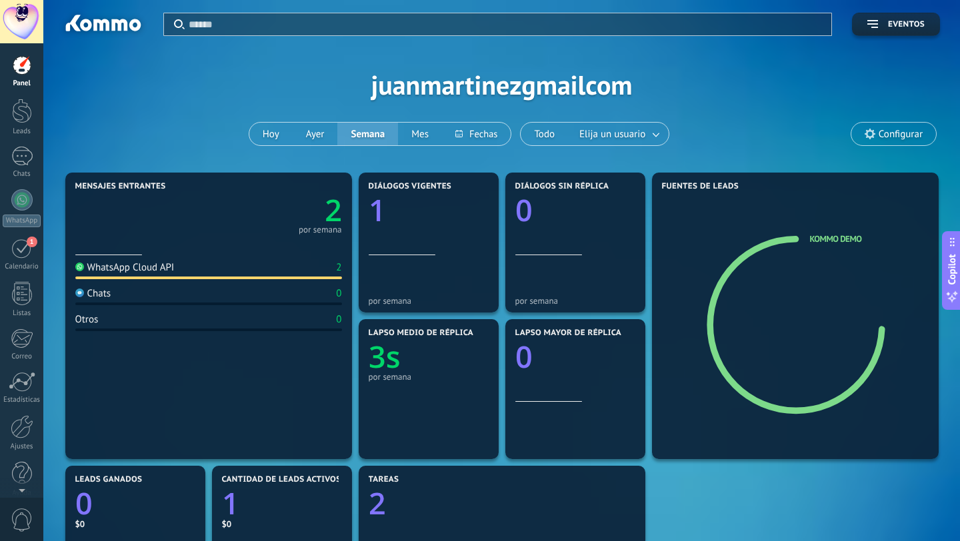
click at [239, 23] on input "text" at bounding box center [506, 24] width 635 height 14
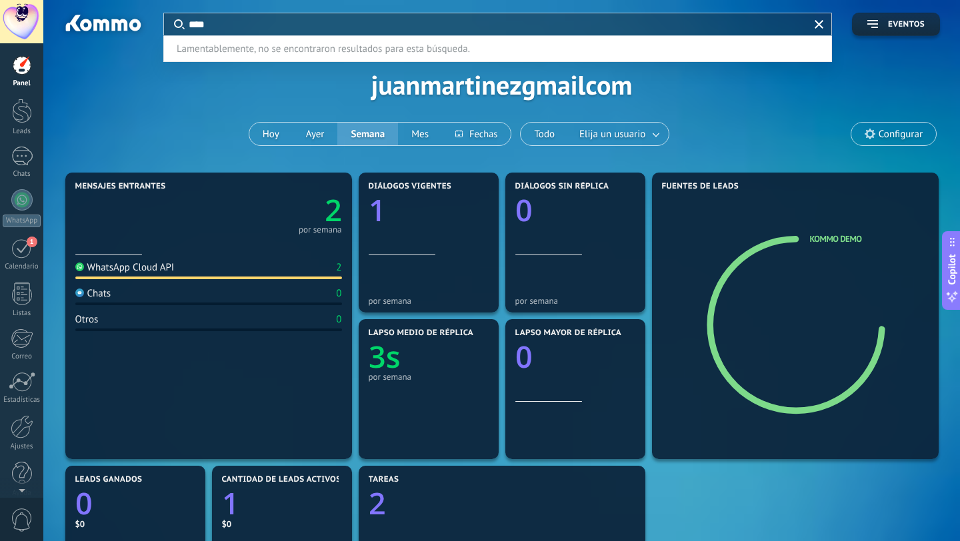
type input "****"
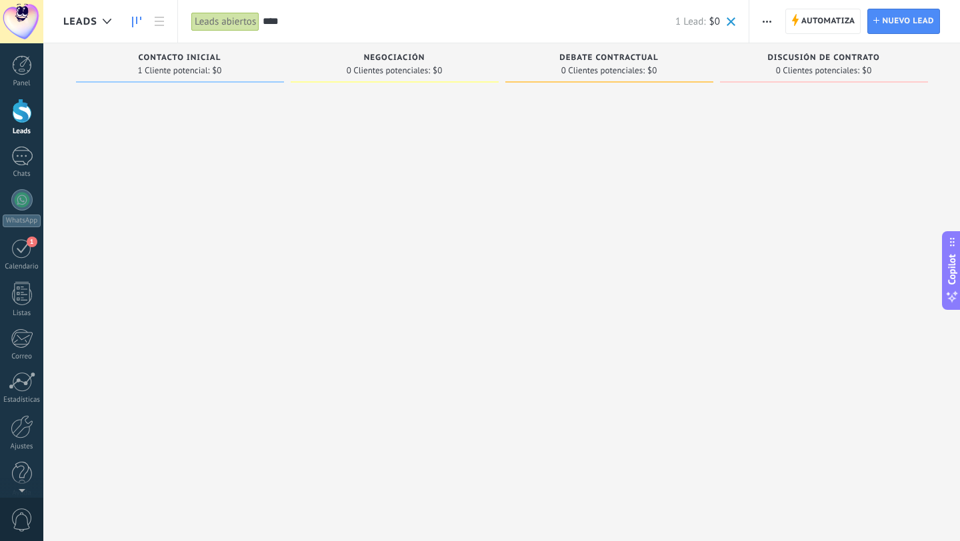
click at [176, 67] on span "1 Cliente potencial:" at bounding box center [174, 71] width 72 height 8
click at [821, 57] on span "Discusión de contrato" at bounding box center [823, 57] width 112 height 9
click at [877, 58] on span "Discusión de contrato" at bounding box center [823, 57] width 112 height 9
drag, startPoint x: 887, startPoint y: 54, endPoint x: 778, endPoint y: 57, distance: 108.7
click at [779, 57] on div "Discusión de contrato" at bounding box center [823, 58] width 195 height 11
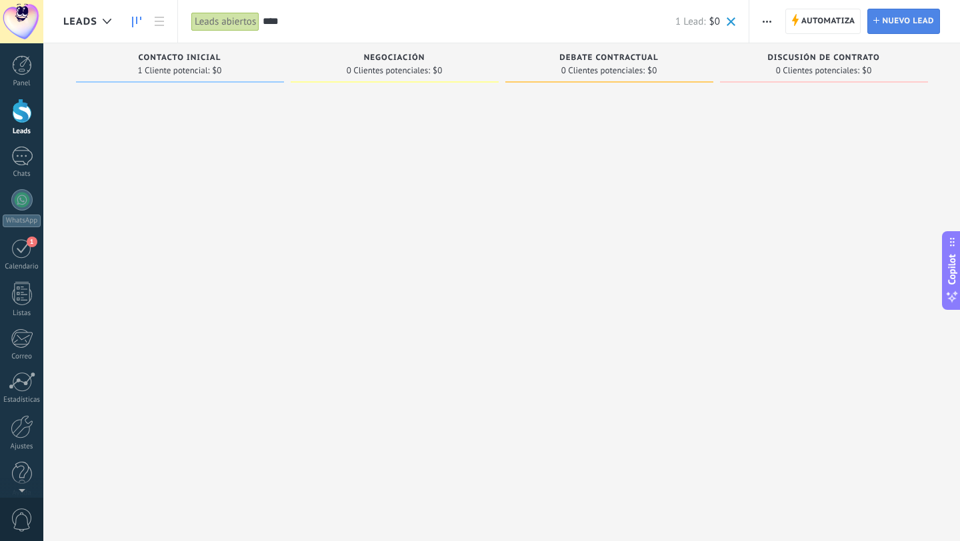
click at [908, 21] on span "Nuevo lead" at bounding box center [908, 21] width 52 height 24
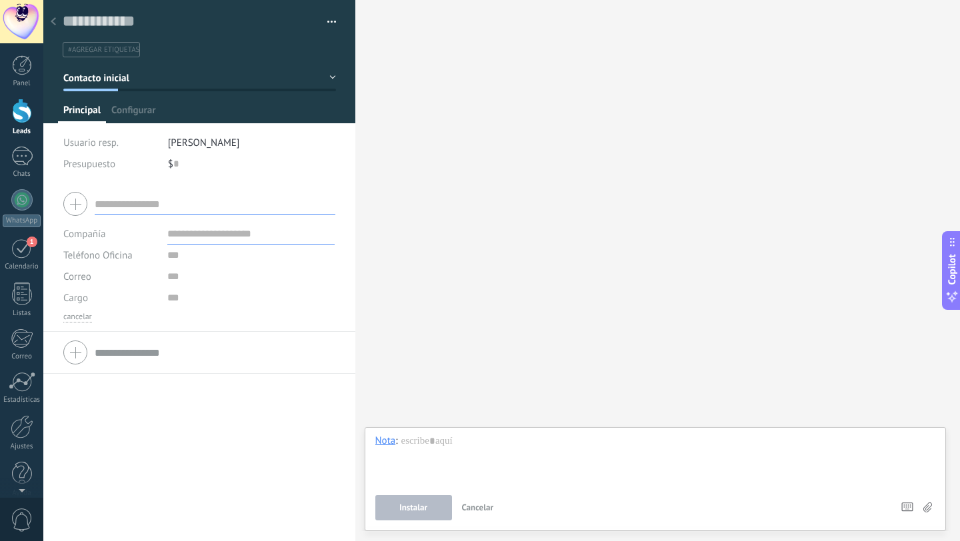
click at [143, 208] on input "text" at bounding box center [215, 203] width 241 height 21
type input "**********"
click at [208, 242] on input "text" at bounding box center [250, 233] width 167 height 21
type input "*****"
click at [168, 257] on input "text" at bounding box center [250, 255] width 167 height 21
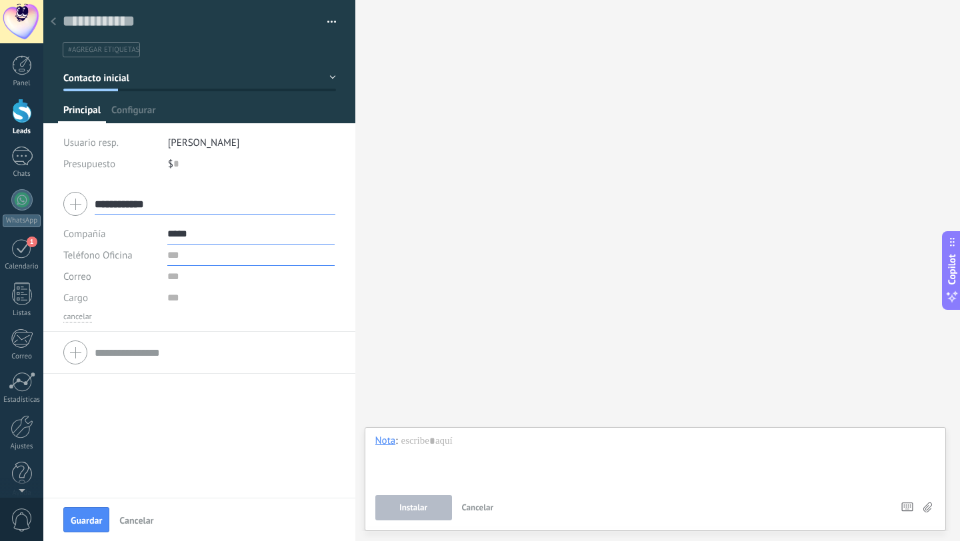
type input "*****"
type input "**********"
click at [95, 517] on span "Guardar" at bounding box center [86, 520] width 31 height 9
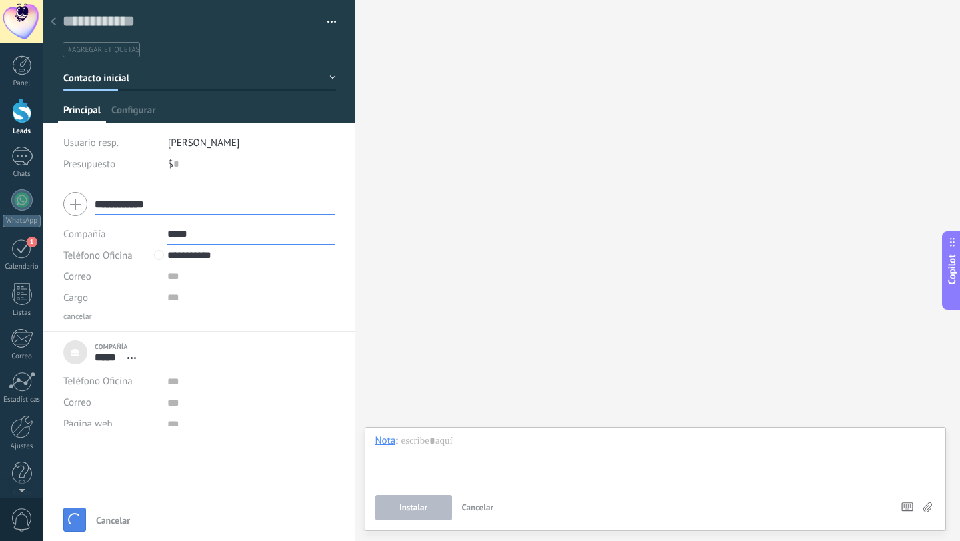
type textarea "***"
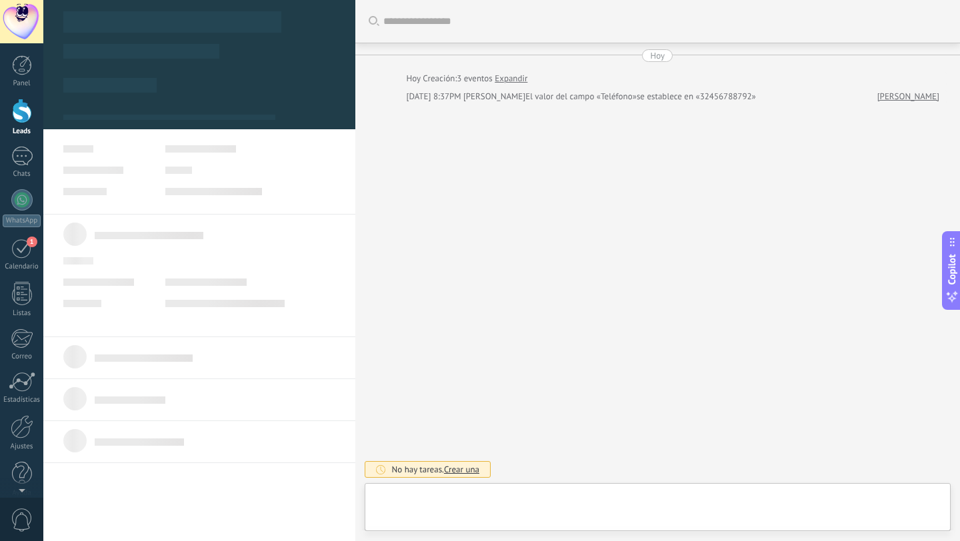
scroll to position [13, 0]
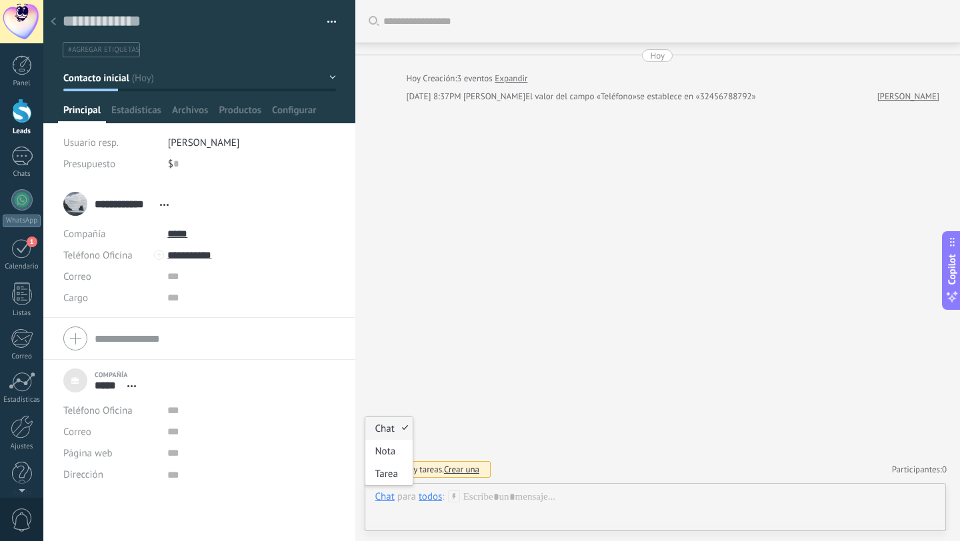
click at [395, 431] on div "Chat" at bounding box center [388, 428] width 47 height 23
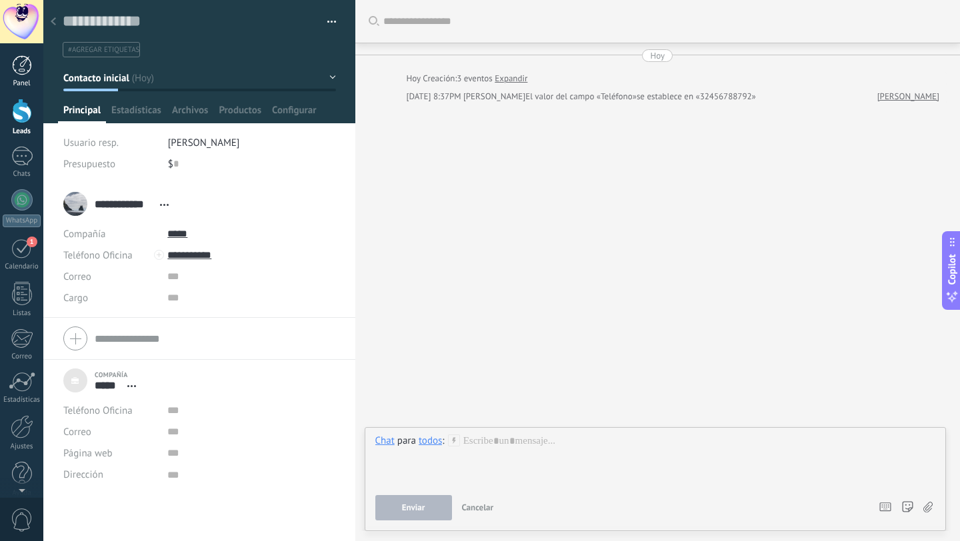
click at [26, 65] on div at bounding box center [22, 65] width 20 height 20
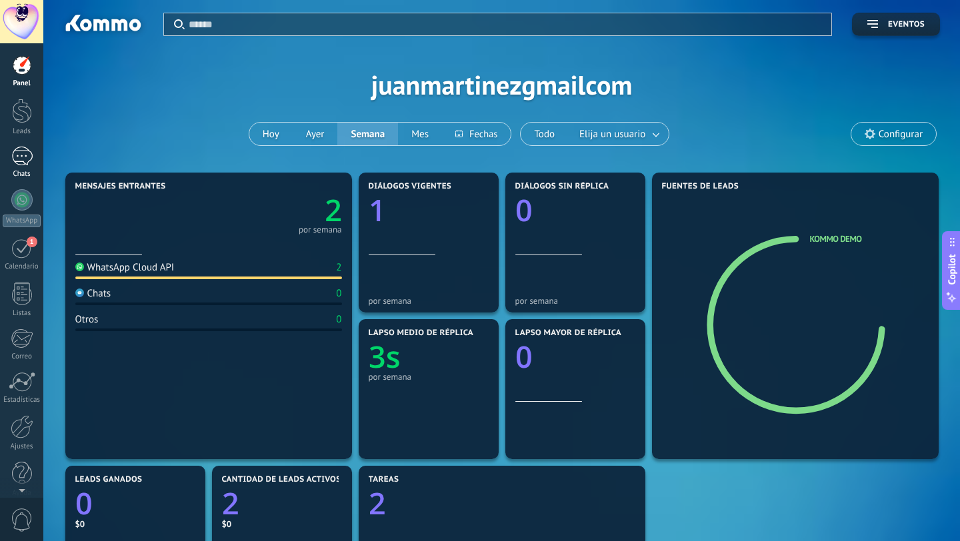
click at [21, 153] on div "1" at bounding box center [21, 156] width 21 height 19
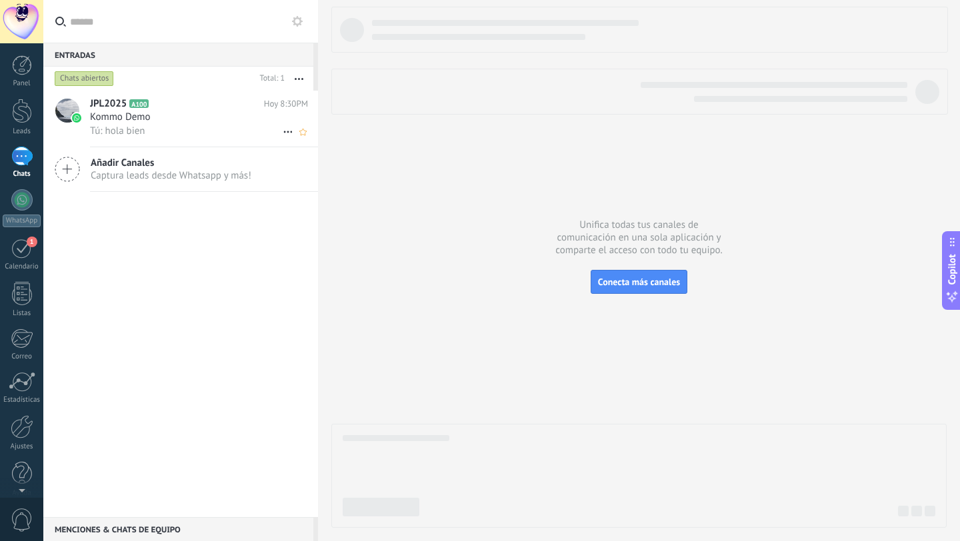
click at [125, 119] on span "Kommo Demo" at bounding box center [120, 117] width 61 height 13
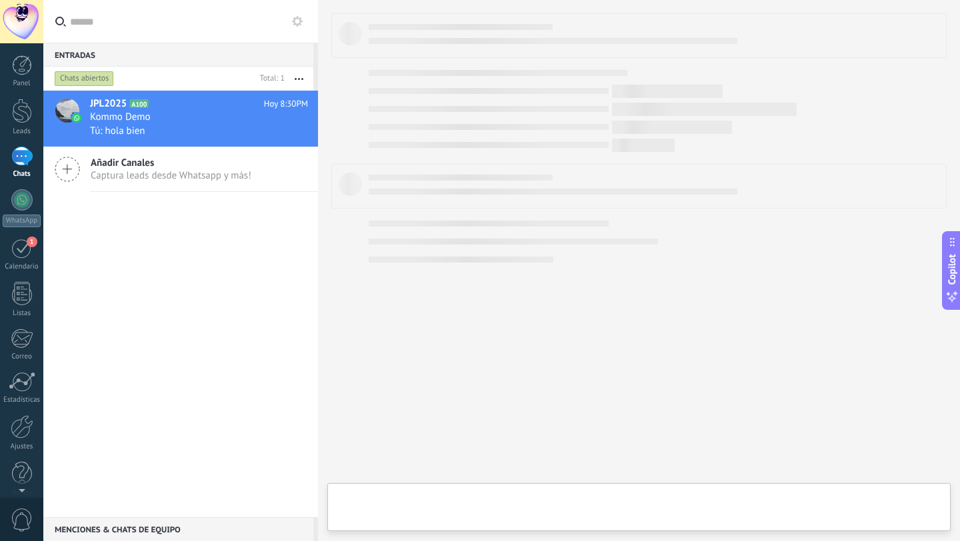
type textarea "**********"
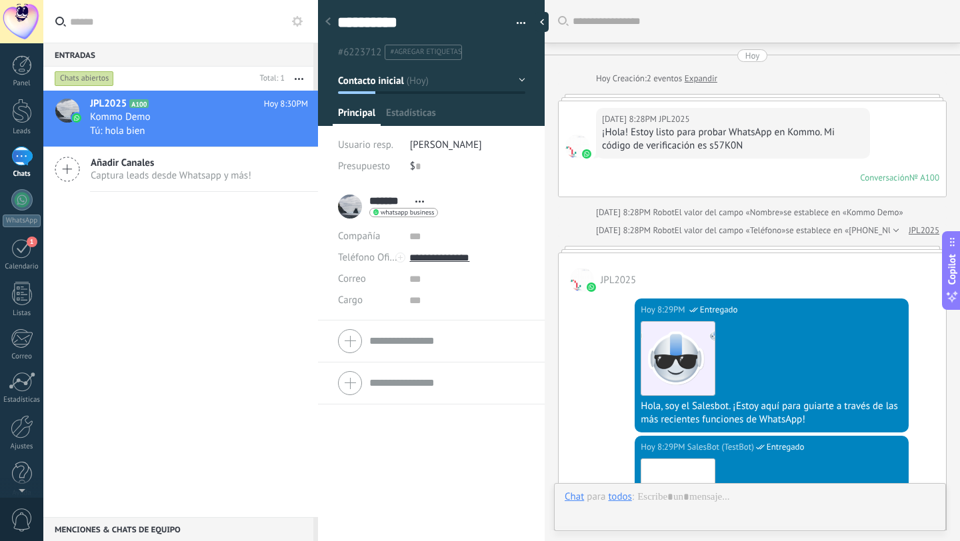
scroll to position [651, 0]
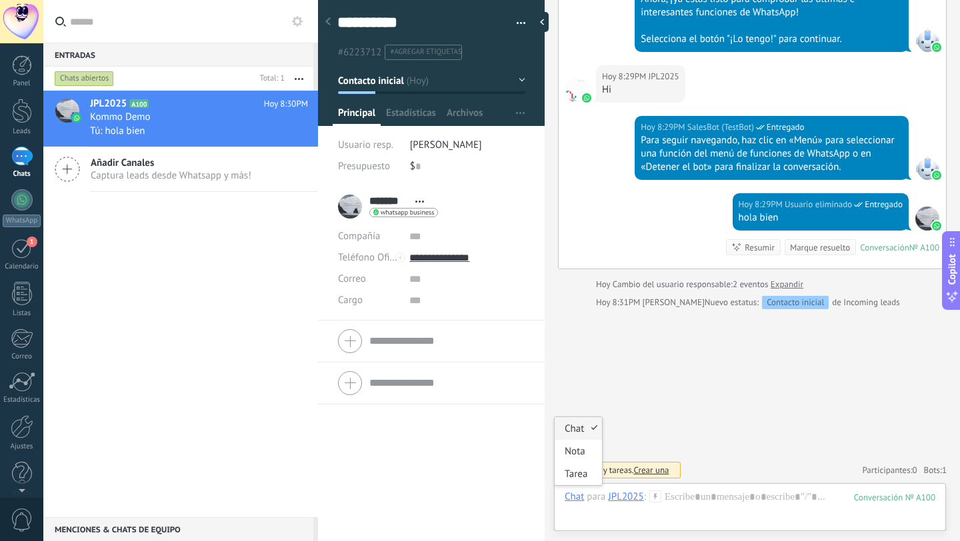
click at [576, 497] on div "Chat" at bounding box center [574, 497] width 19 height 12
click at [580, 456] on div "Nota" at bounding box center [578, 451] width 47 height 23
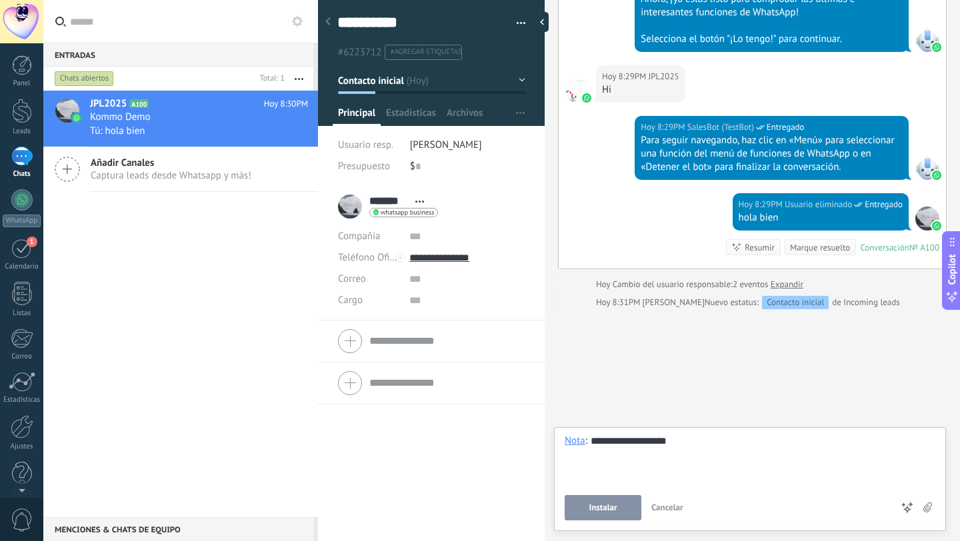
click at [619, 513] on button "Instalar" at bounding box center [603, 507] width 77 height 25
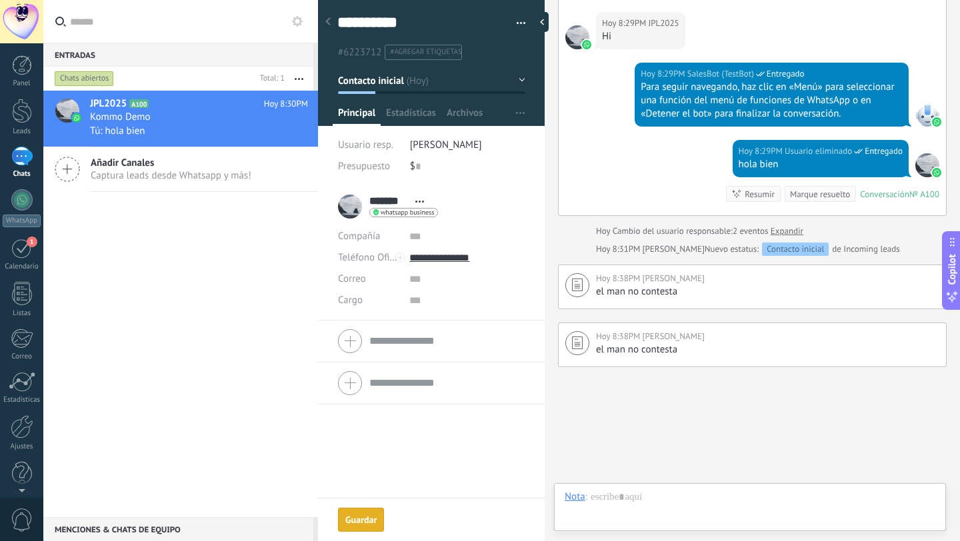
scroll to position [707, 0]
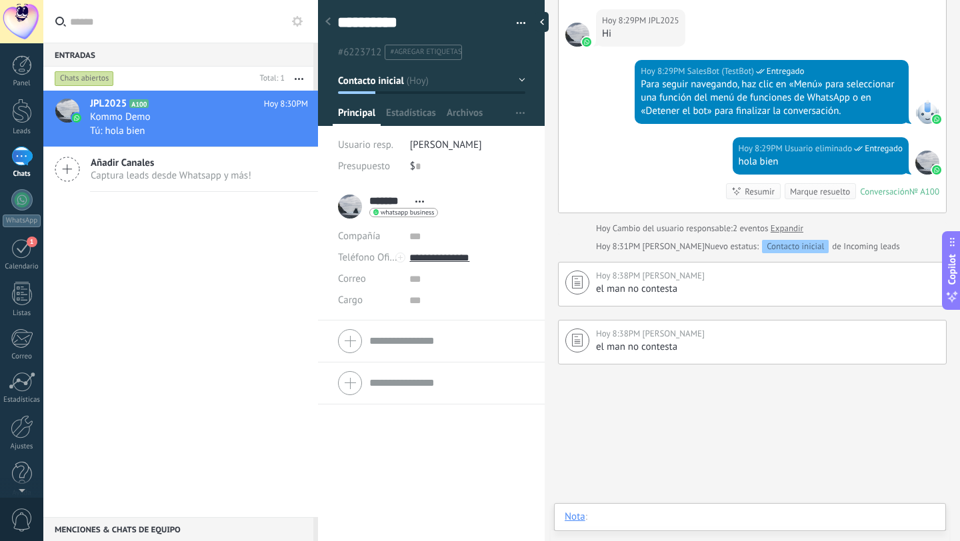
click at [618, 519] on div at bounding box center [750, 531] width 371 height 40
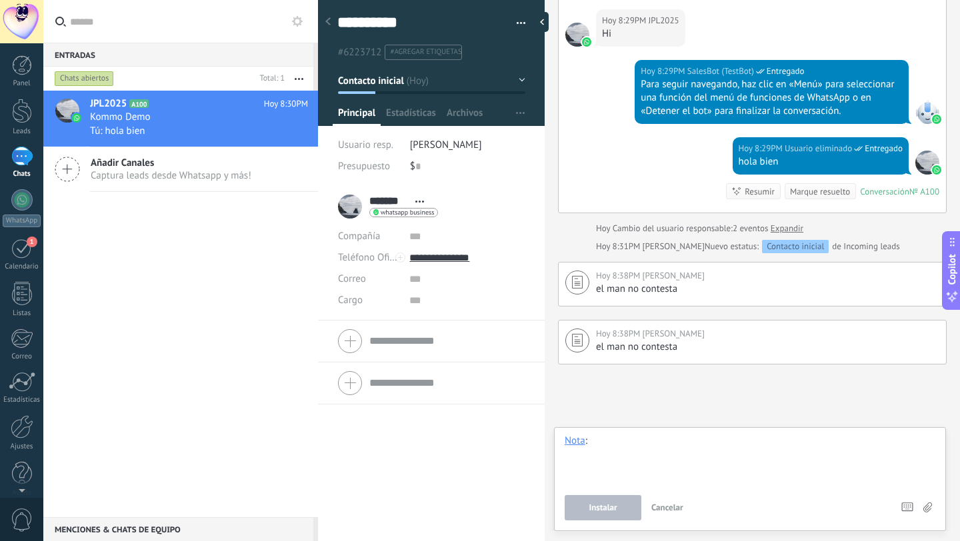
click at [575, 451] on div at bounding box center [750, 460] width 371 height 51
click at [573, 444] on div "Nota" at bounding box center [575, 441] width 21 height 12
click at [578, 417] on div "Tarea" at bounding box center [578, 418] width 47 height 23
click at [643, 447] on span "[DATE]" at bounding box center [642, 445] width 58 height 16
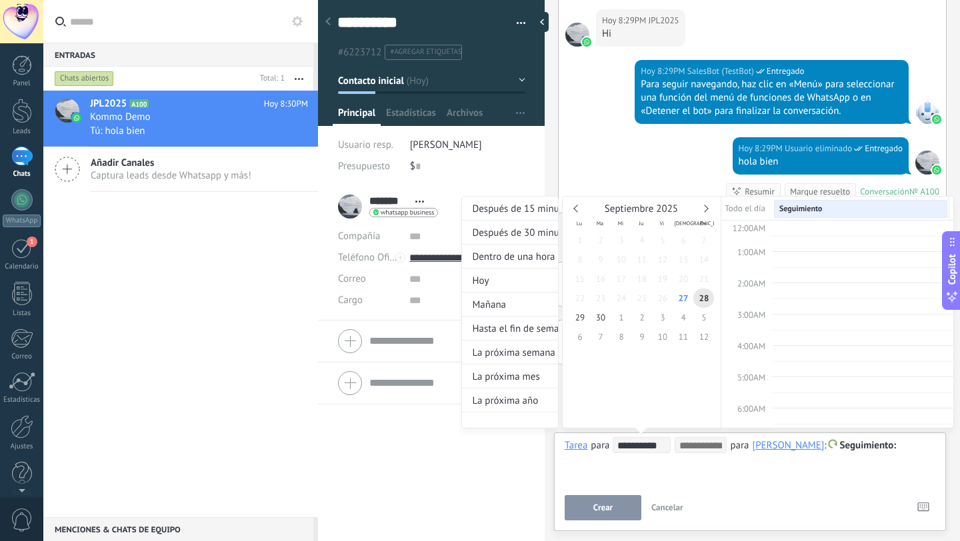
scroll to position [251, 0]
click at [579, 319] on span "29" at bounding box center [579, 317] width 21 height 19
type input "**********"
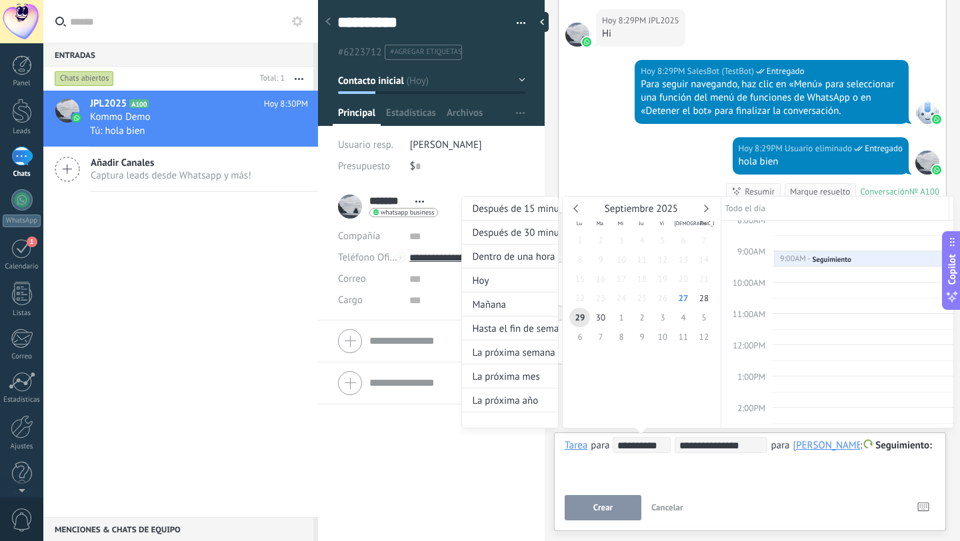
click at [800, 475] on div at bounding box center [480, 270] width 960 height 541
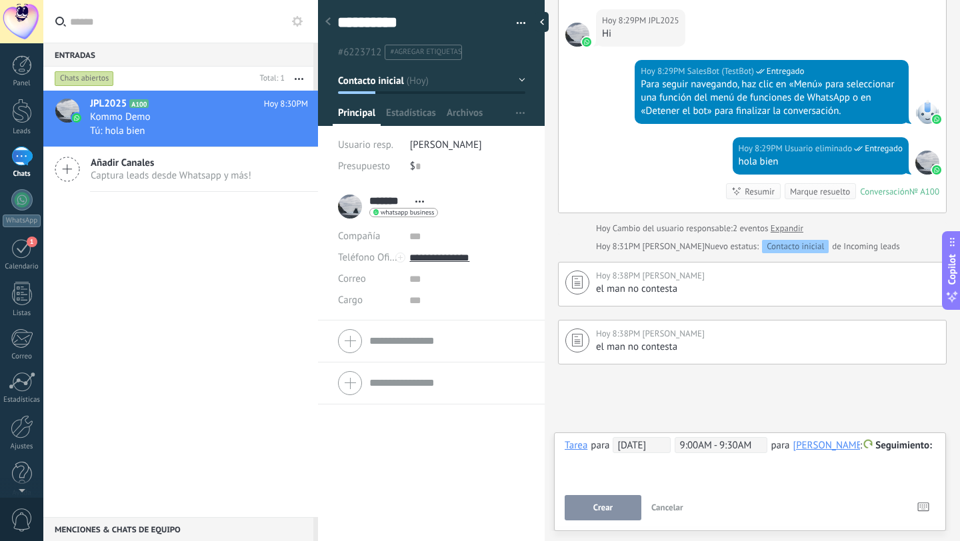
click at [800, 475] on div "**********" at bounding box center [750, 461] width 371 height 48
click at [677, 476] on div "**********" at bounding box center [750, 461] width 371 height 48
click at [576, 450] on div "Tarea" at bounding box center [576, 445] width 23 height 12
click at [581, 381] on div "Chat" at bounding box center [578, 378] width 47 height 23
